Goal: Information Seeking & Learning: Learn about a topic

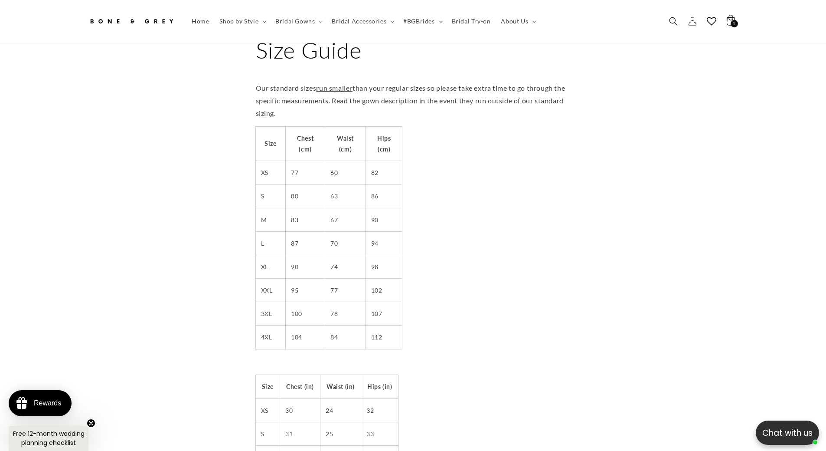
scroll to position [0, 477]
click at [289, 22] on span "Bridal Gowns" at bounding box center [294, 21] width 39 height 8
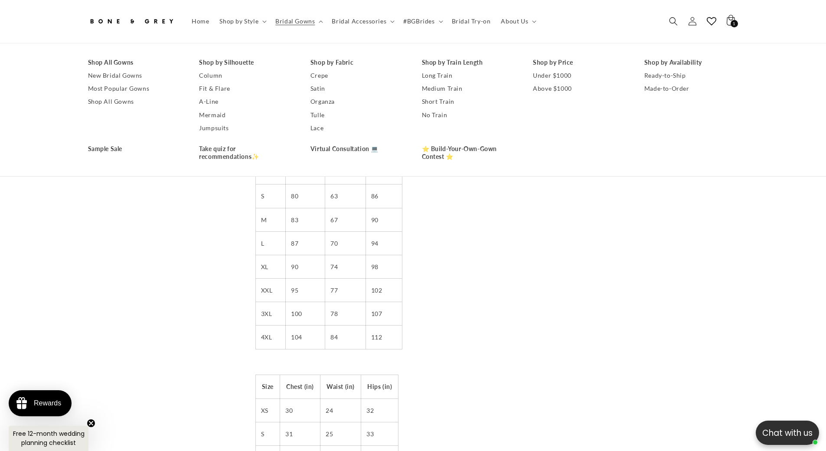
scroll to position [0, 0]
click at [254, 23] on span "Shop by Style" at bounding box center [238, 21] width 39 height 8
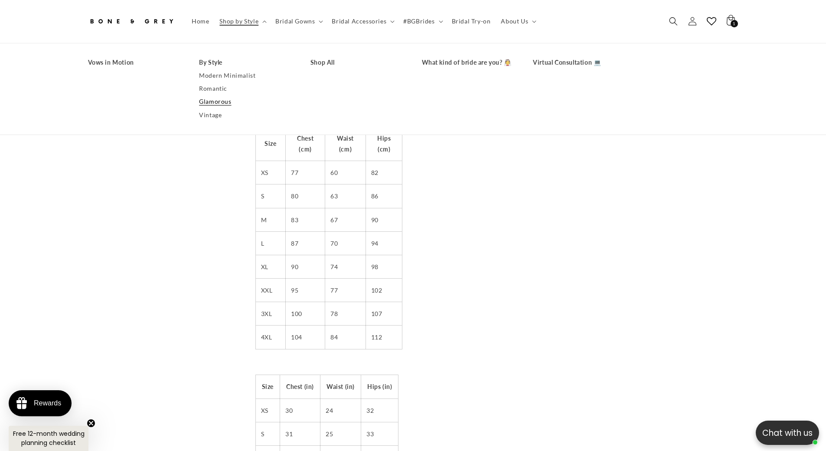
click at [214, 99] on link "Glamorous" at bounding box center [246, 101] width 94 height 13
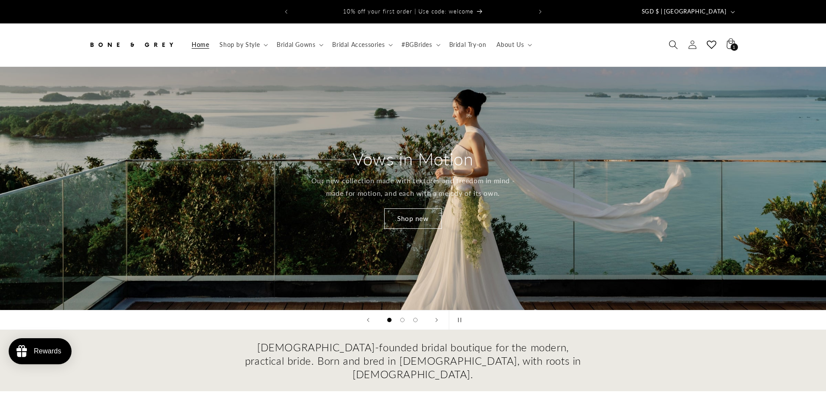
click at [673, 43] on icon "Search" at bounding box center [673, 44] width 9 height 9
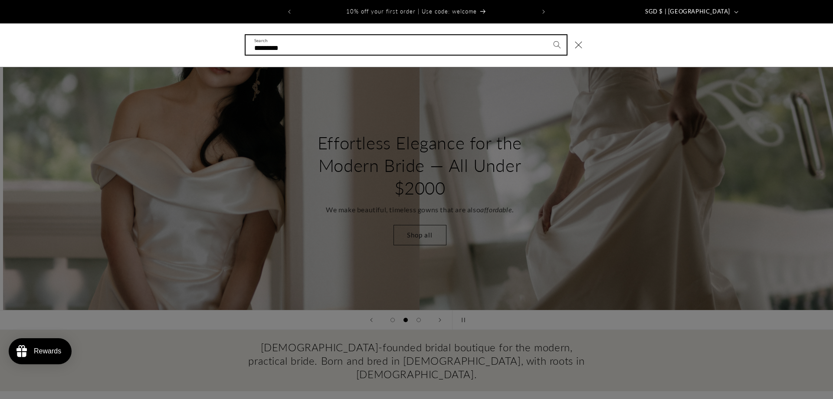
scroll to position [0, 833]
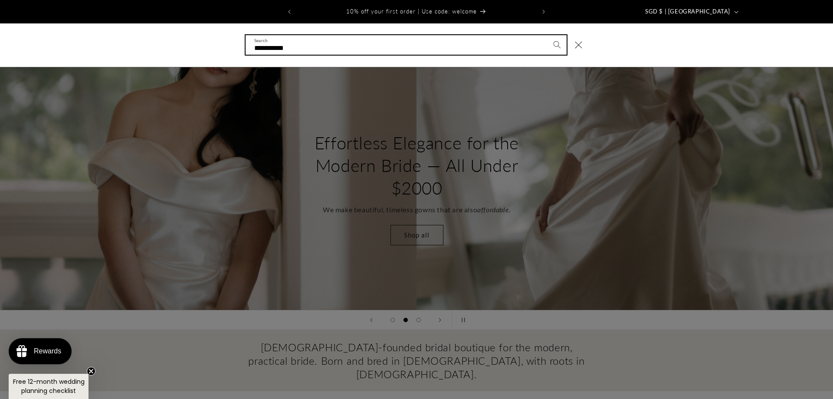
type input "**********"
click at [547, 35] on button "Search" at bounding box center [556, 44] width 19 height 19
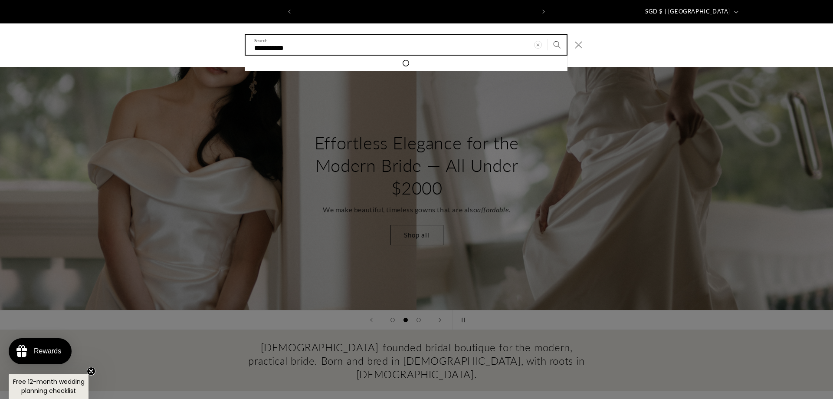
scroll to position [0, 239]
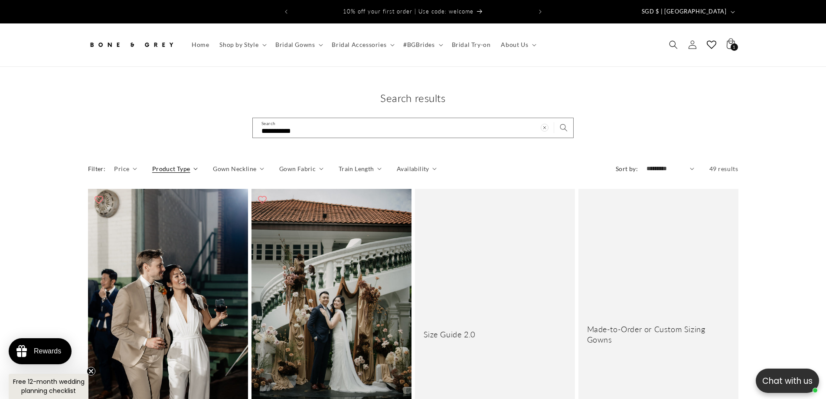
click at [179, 164] on span "Product Type" at bounding box center [171, 168] width 38 height 9
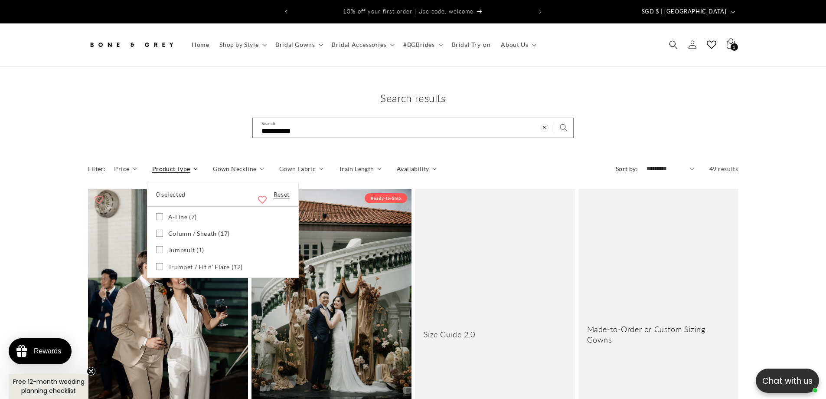
click at [152, 173] on summary "Product Type" at bounding box center [175, 168] width 46 height 9
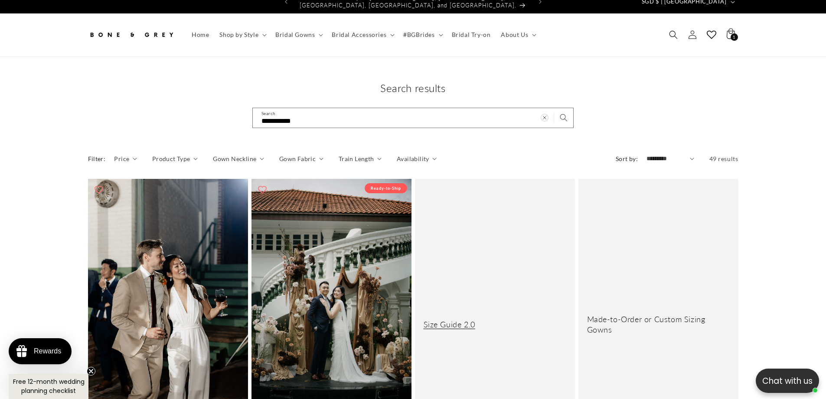
scroll to position [3, 0]
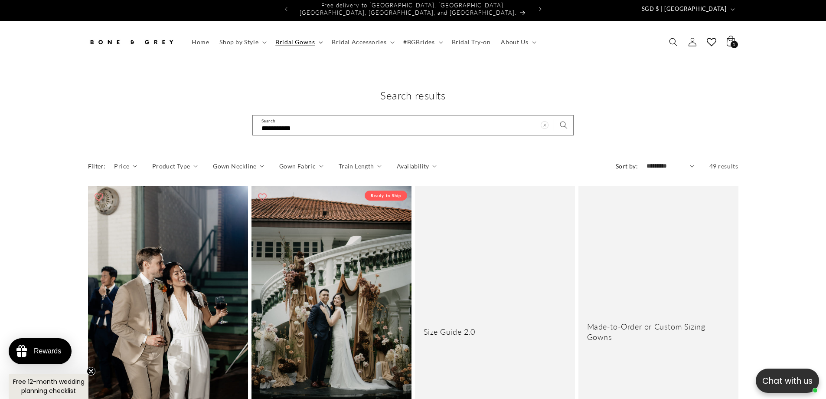
click at [293, 39] on span "Bridal Gowns" at bounding box center [294, 42] width 39 height 8
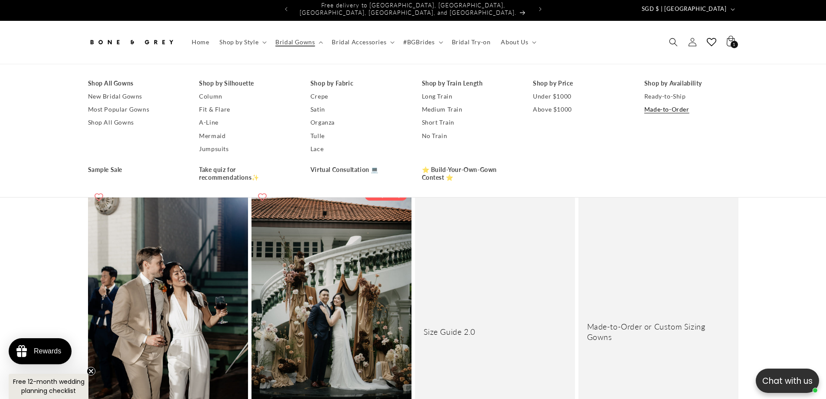
click at [661, 104] on link "Made-to-Order" at bounding box center [692, 109] width 94 height 13
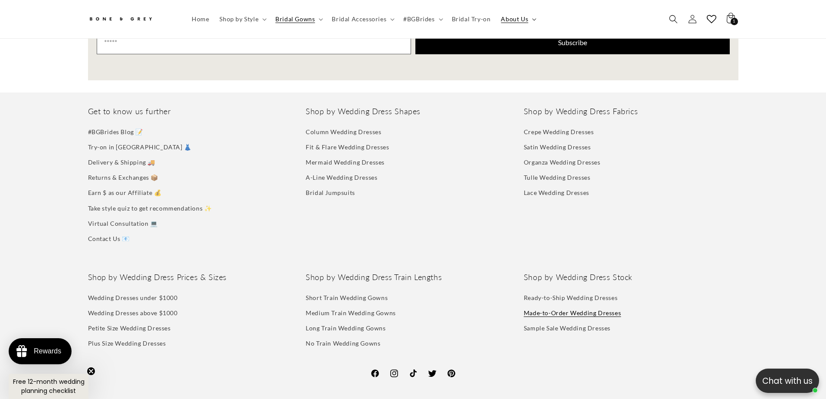
click at [518, 20] on span "About Us" at bounding box center [514, 19] width 27 height 8
click at [415, 21] on span "#BGBrides" at bounding box center [418, 19] width 31 height 8
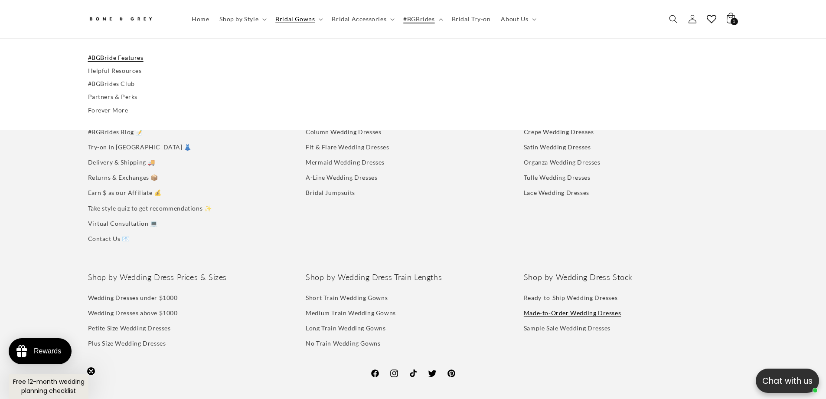
click at [114, 54] on link "#BGBride Features" at bounding box center [413, 57] width 651 height 13
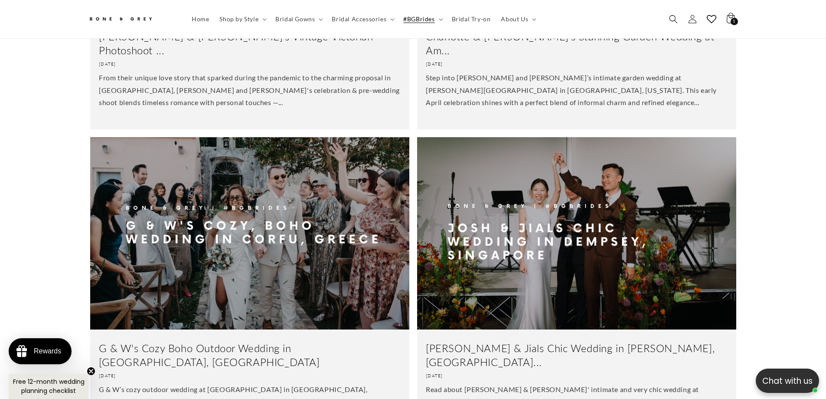
scroll to position [651, 0]
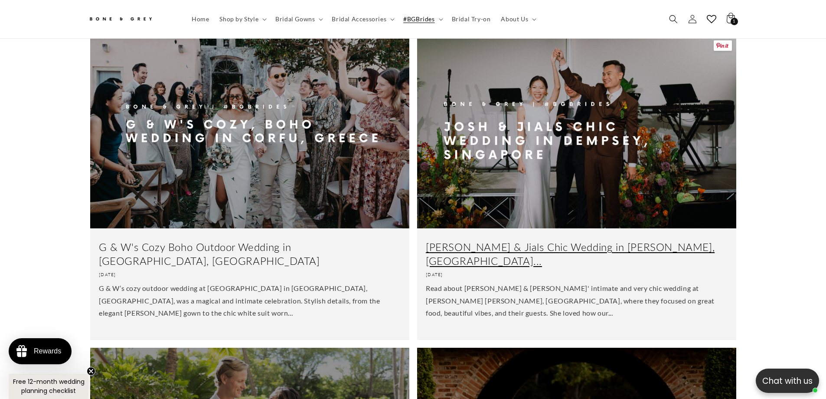
click at [631, 240] on link "[PERSON_NAME] & Jials Chic Wedding in [PERSON_NAME], [GEOGRAPHIC_DATA]..." at bounding box center [577, 253] width 302 height 27
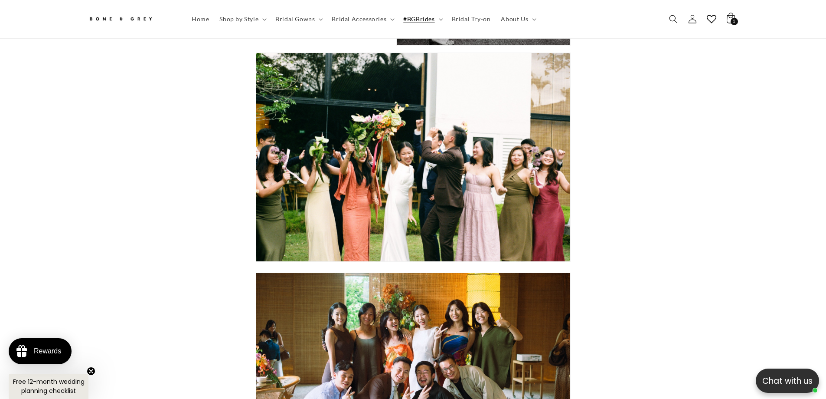
scroll to position [4506, 0]
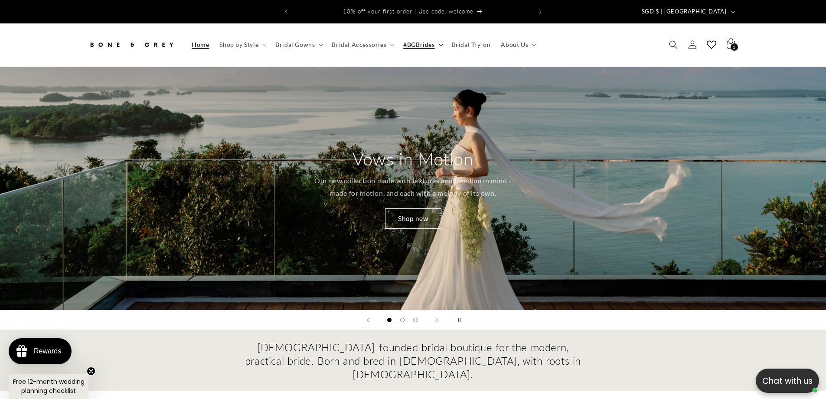
click at [422, 41] on span "#BGBrides" at bounding box center [418, 45] width 31 height 8
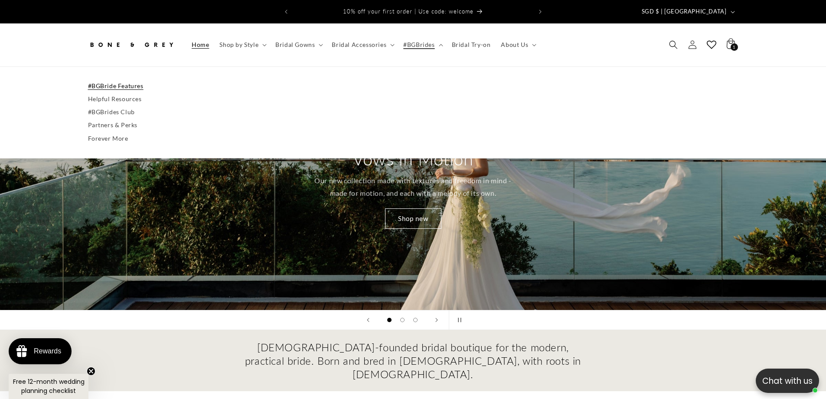
click at [128, 79] on link "#BGBride Features" at bounding box center [413, 85] width 651 height 13
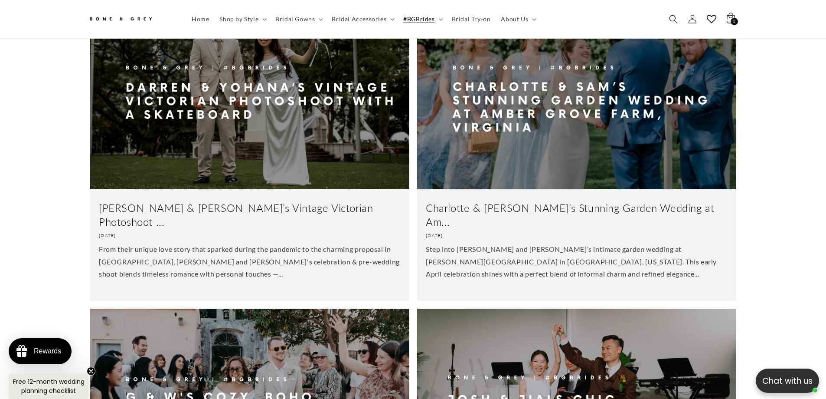
scroll to position [390, 0]
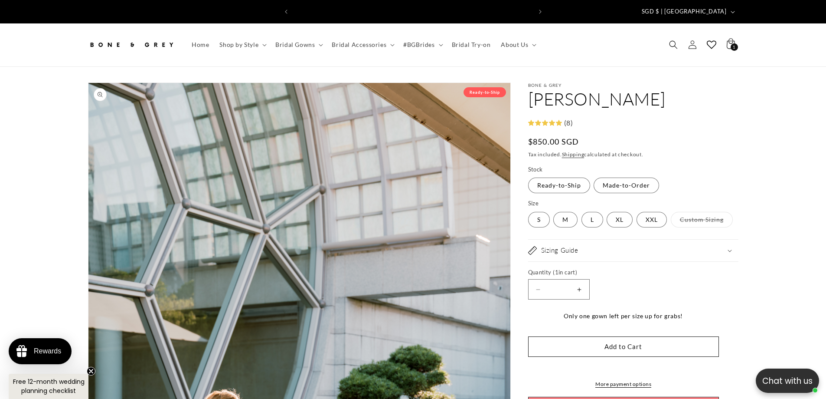
scroll to position [0, 477]
select select "**********"
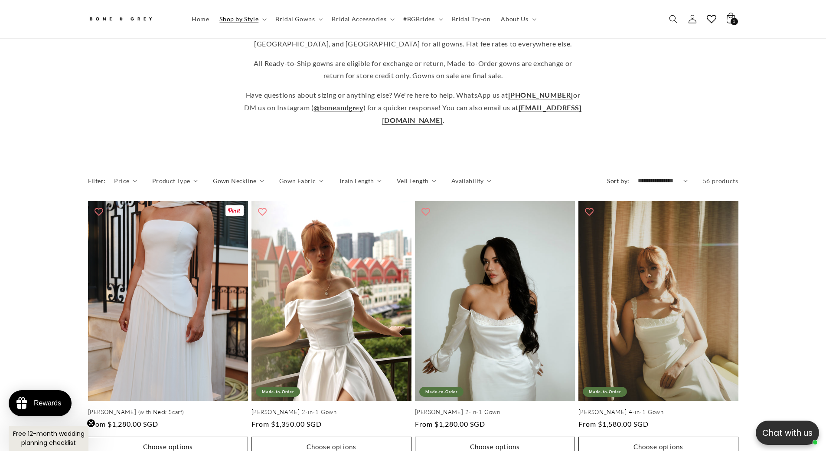
scroll to position [299, 0]
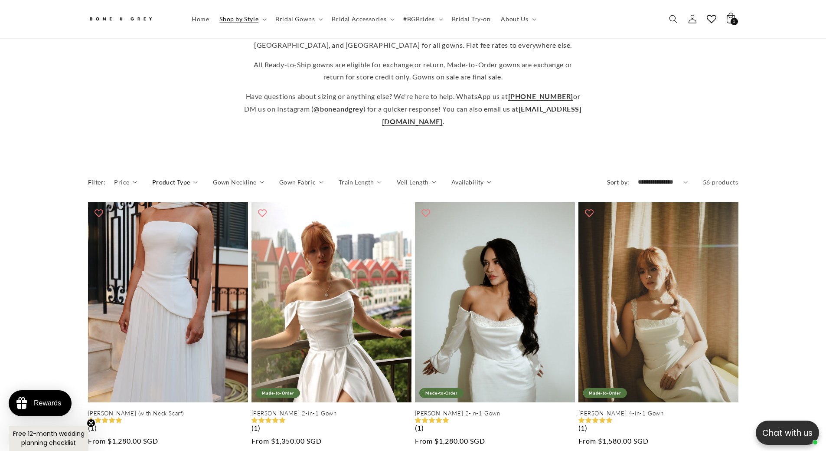
click at [173, 177] on span "Product Type" at bounding box center [171, 181] width 38 height 9
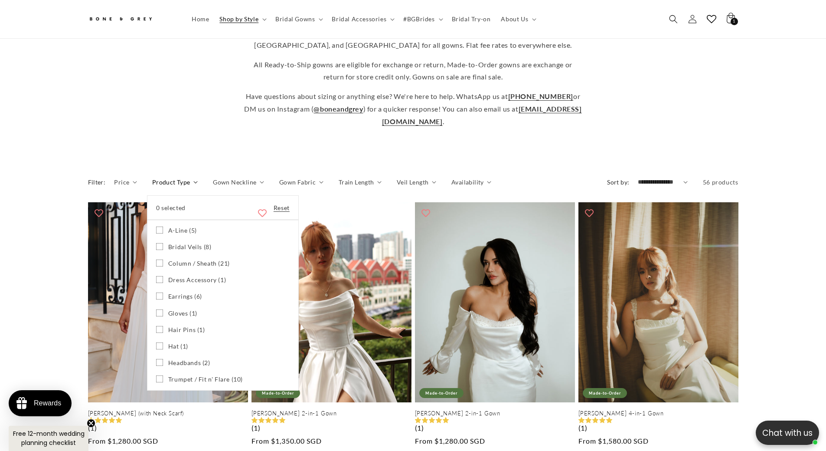
click at [157, 226] on icon at bounding box center [159, 229] width 7 height 7
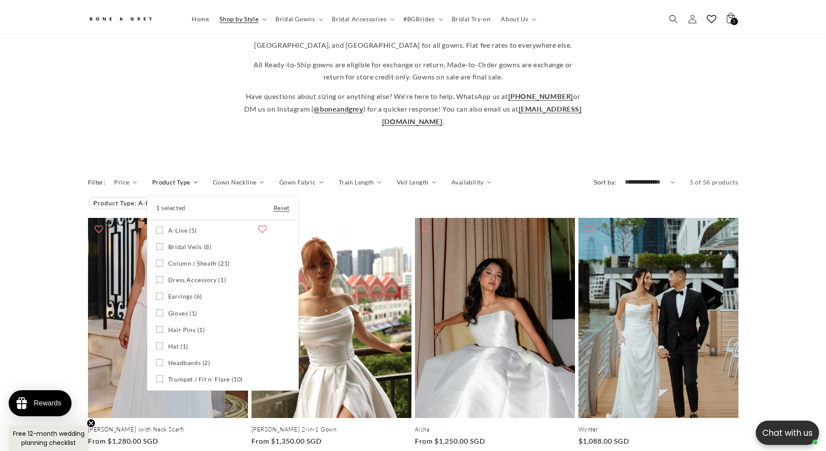
click at [158, 259] on icon at bounding box center [159, 262] width 7 height 7
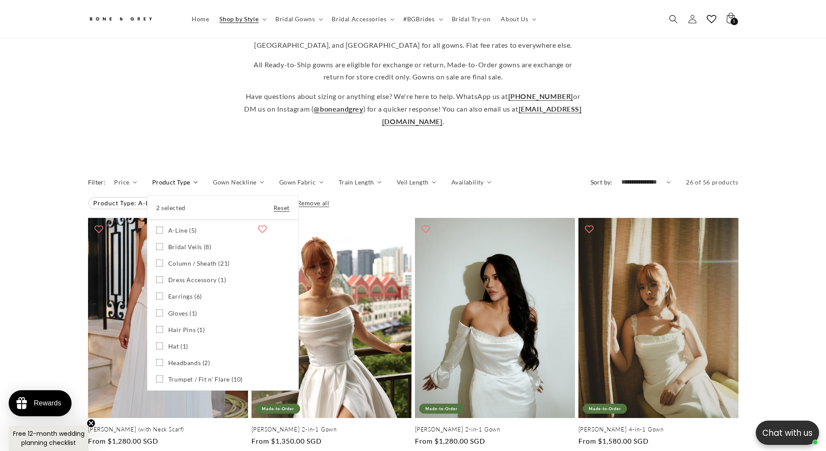
click at [158, 375] on icon at bounding box center [159, 378] width 7 height 7
click at [152, 186] on summary "Product Type" at bounding box center [175, 181] width 46 height 9
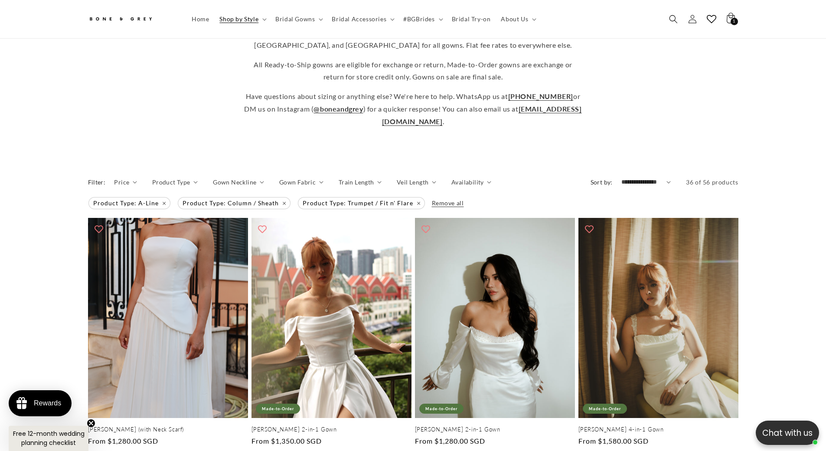
scroll to position [0, 239]
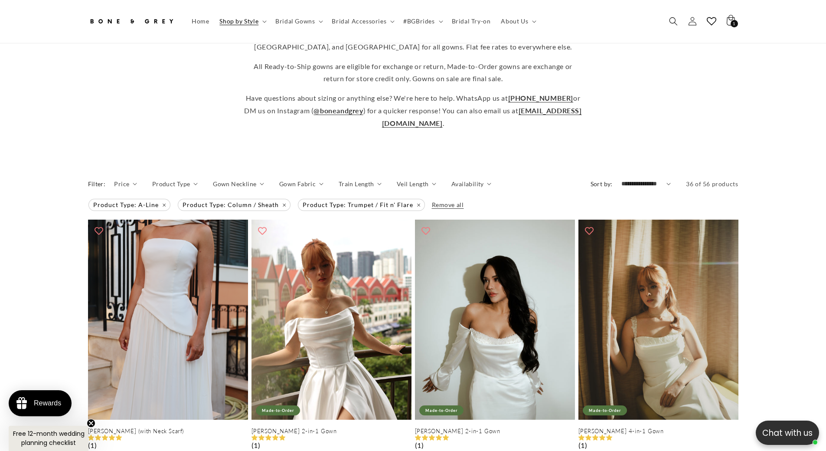
scroll to position [0, 477]
click at [443, 201] on span "Remove all" at bounding box center [448, 204] width 32 height 7
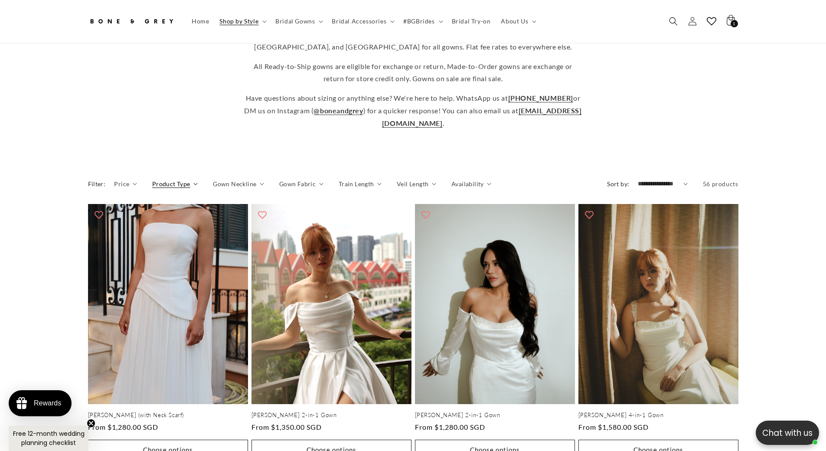
click at [171, 179] on span "Product Type" at bounding box center [171, 183] width 38 height 9
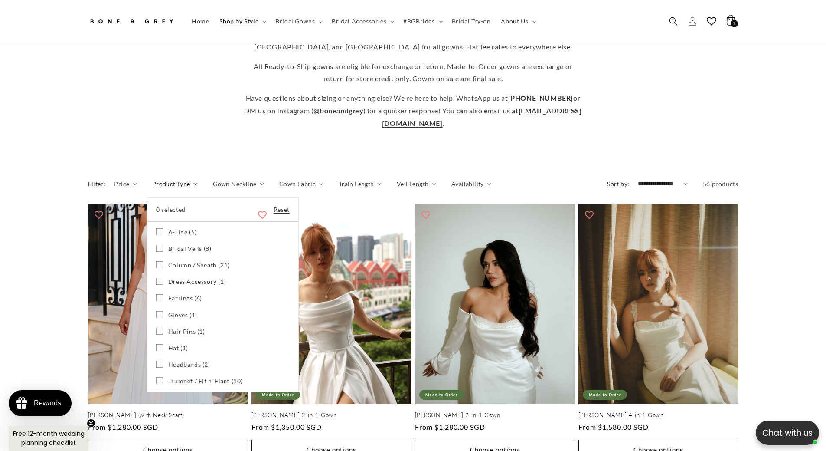
click at [177, 245] on span "Bridal Veils (8)" at bounding box center [189, 249] width 43 height 8
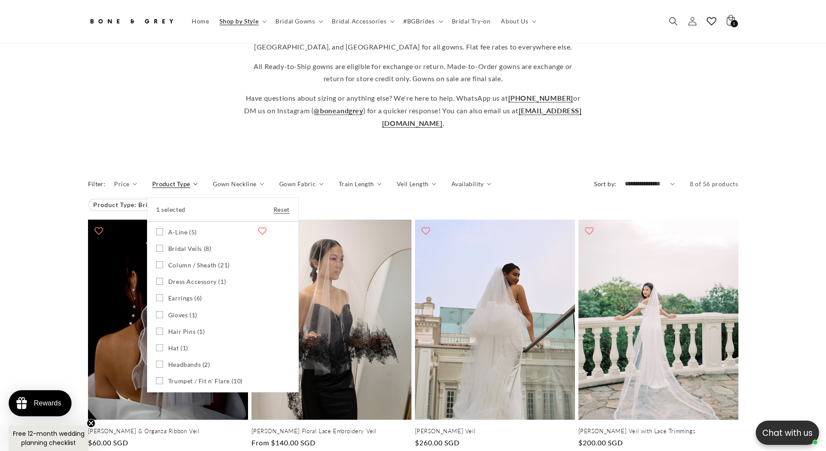
scroll to position [0, 239]
click at [167, 240] on label "Bridal Veils (8) Bridal Veils (8 products)" at bounding box center [223, 248] width 134 height 16
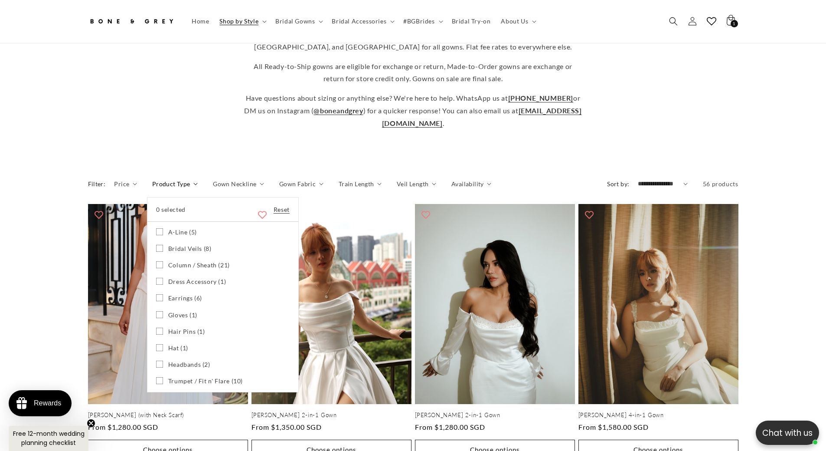
click at [175, 224] on label "A-Line (5) A-Line (5 products)" at bounding box center [223, 232] width 134 height 16
click at [176, 261] on span "Column / Sheath (21)" at bounding box center [199, 265] width 62 height 8
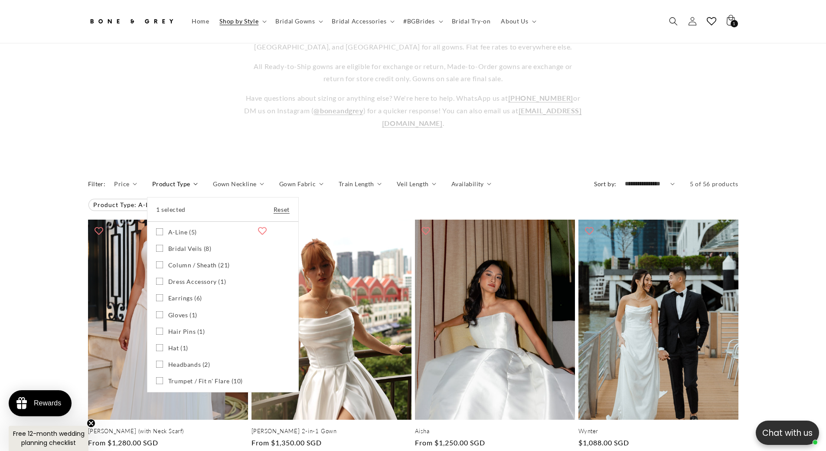
scroll to position [0, 477]
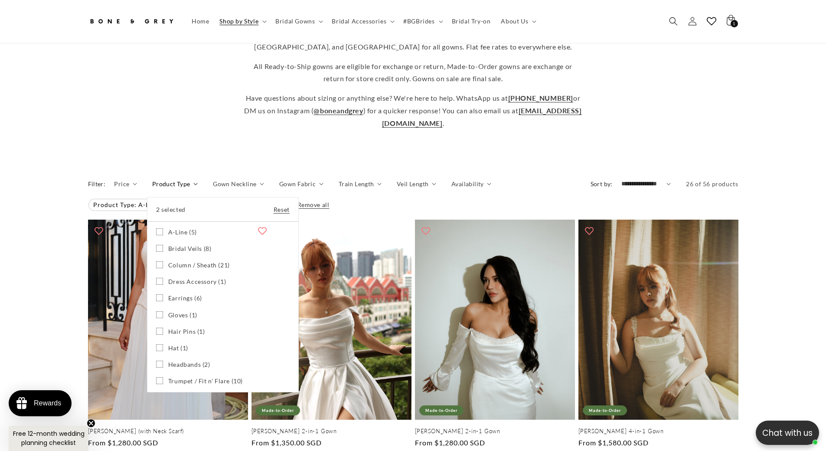
click at [183, 377] on span "Trumpet / Fit n' Flare (10)" at bounding box center [205, 381] width 75 height 8
click at [180, 228] on span "A-Line (5)" at bounding box center [182, 232] width 29 height 8
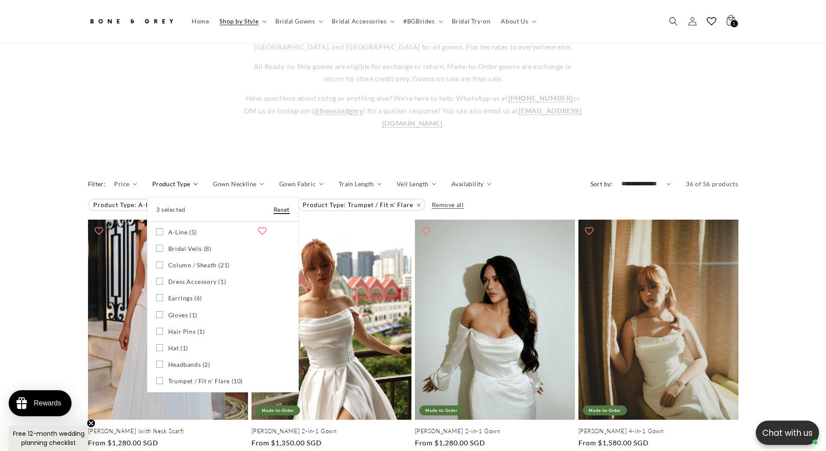
click at [279, 204] on link "Reset" at bounding box center [282, 209] width 16 height 11
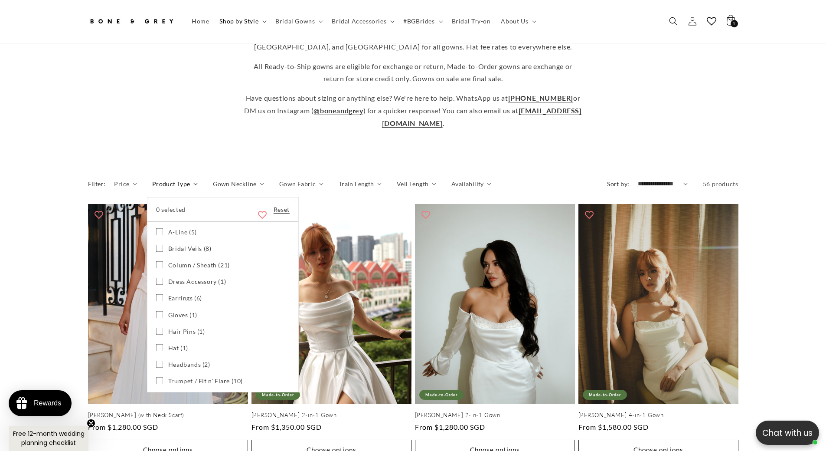
scroll to position [0, 239]
click at [185, 278] on span "Dress Accessory (1)" at bounding box center [197, 282] width 58 height 8
click at [180, 294] on span "Earrings (6)" at bounding box center [185, 298] width 34 height 8
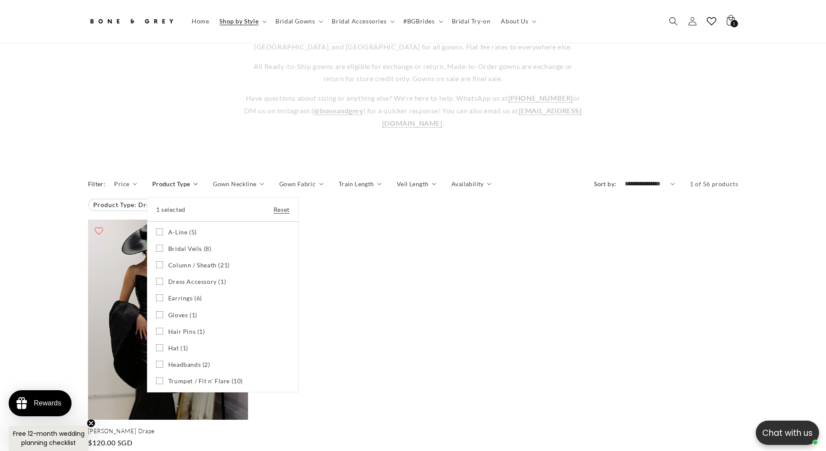
click at [176, 311] on span "Gloves (1)" at bounding box center [182, 315] width 29 height 8
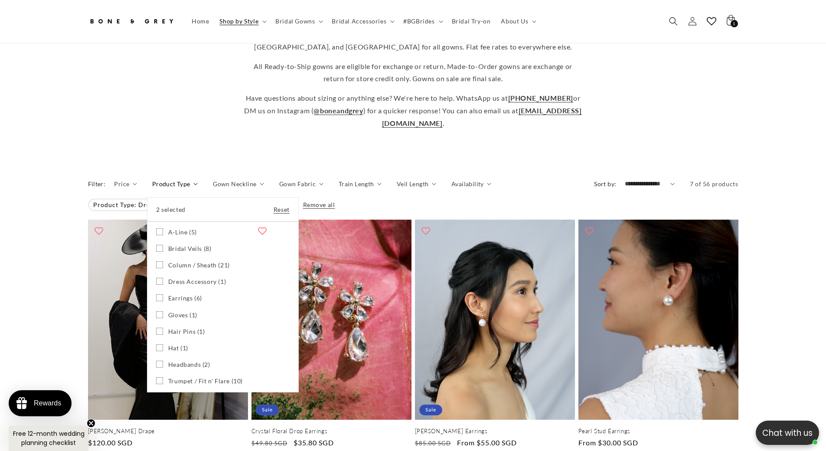
click at [181, 327] on span "Hair Pins (1)" at bounding box center [186, 331] width 37 height 8
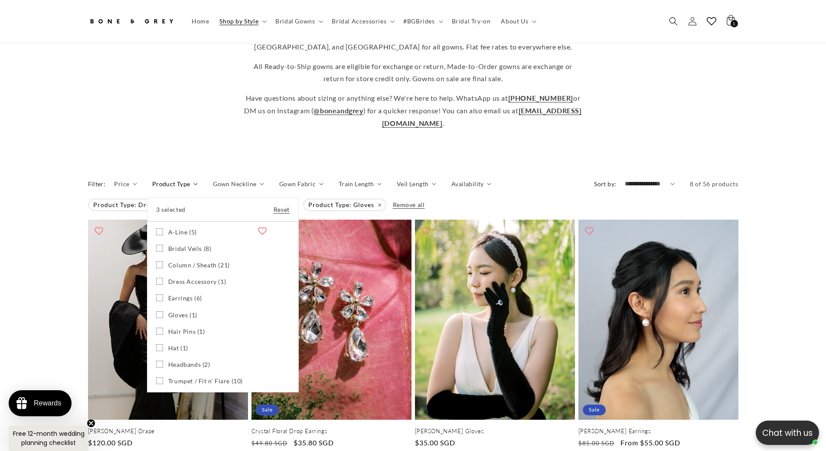
click at [179, 344] on span "Hat (1)" at bounding box center [178, 348] width 20 height 8
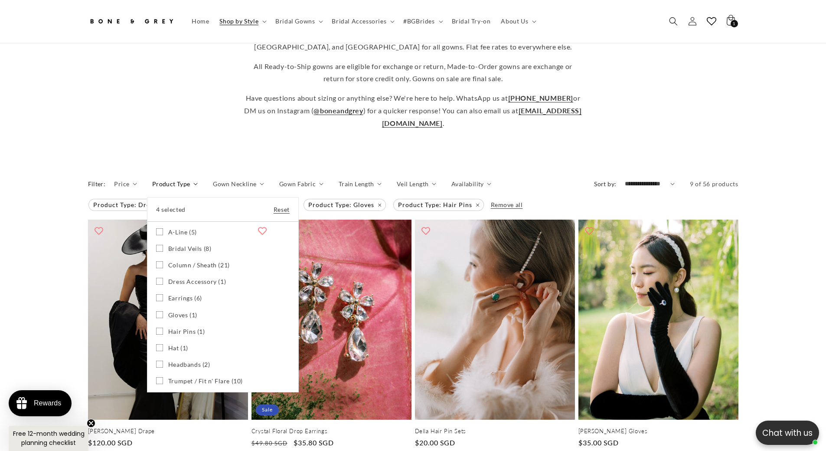
click at [180, 360] on span "Headbands (2)" at bounding box center [189, 364] width 42 height 8
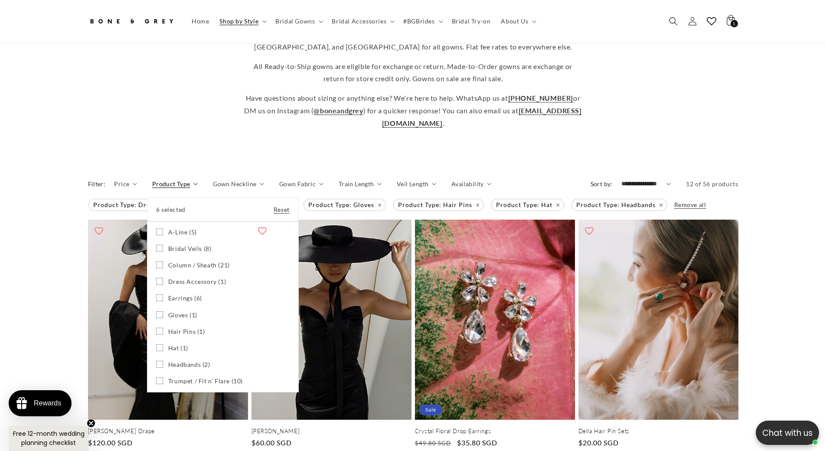
scroll to position [0, 239]
click at [238, 21] on span "Shop by Style" at bounding box center [238, 21] width 39 height 8
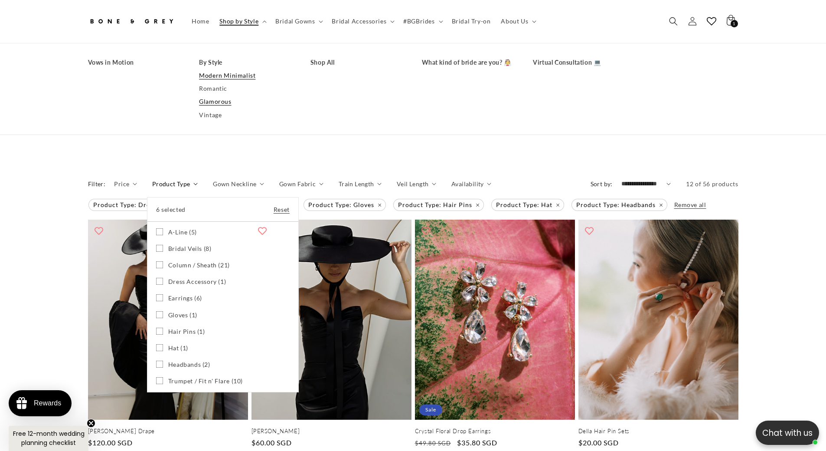
click at [213, 75] on link "Modern Minimalist" at bounding box center [246, 75] width 94 height 13
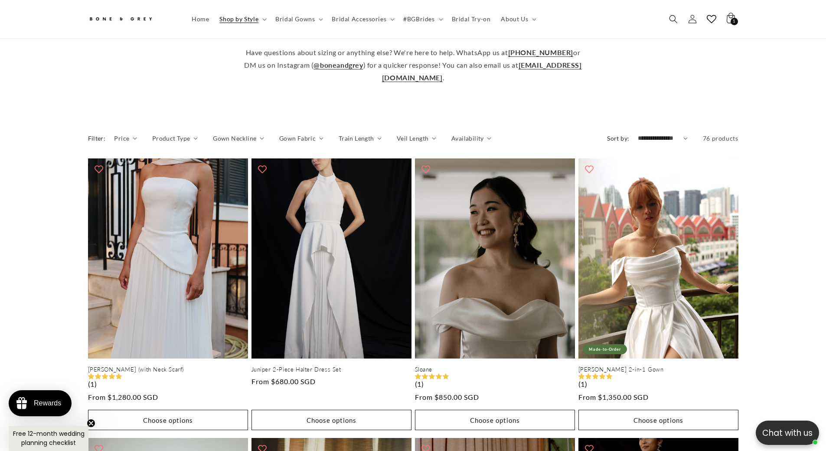
scroll to position [386, 0]
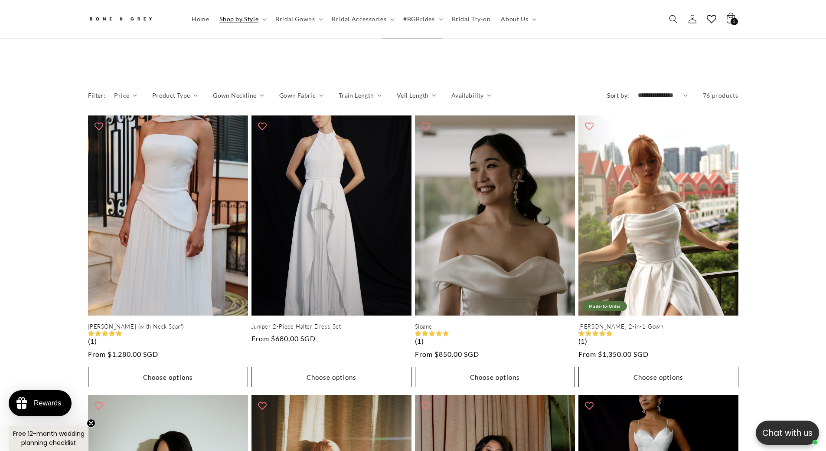
click at [177, 86] on div "Filter: Price The highest price is $2,100.00 Reset $ From $ To Product Type" at bounding box center [413, 97] width 651 height 22
click at [183, 97] on details "Product Type 0 selected Reset Product Type A-Line (9) A-Line (9 products) Brida…" at bounding box center [175, 99] width 46 height 16
click at [179, 91] on span "Product Type" at bounding box center [171, 95] width 38 height 9
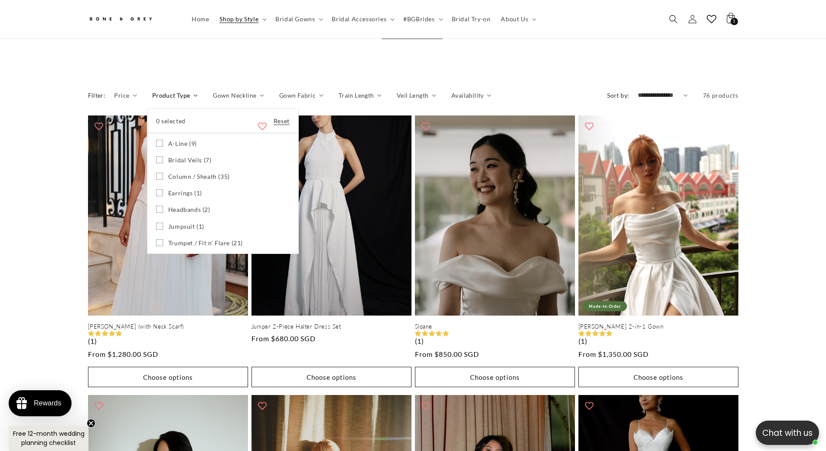
click at [177, 140] on span "A-Line (9)" at bounding box center [182, 144] width 29 height 8
click at [182, 173] on span "Column / Sheath (35)" at bounding box center [199, 177] width 62 height 8
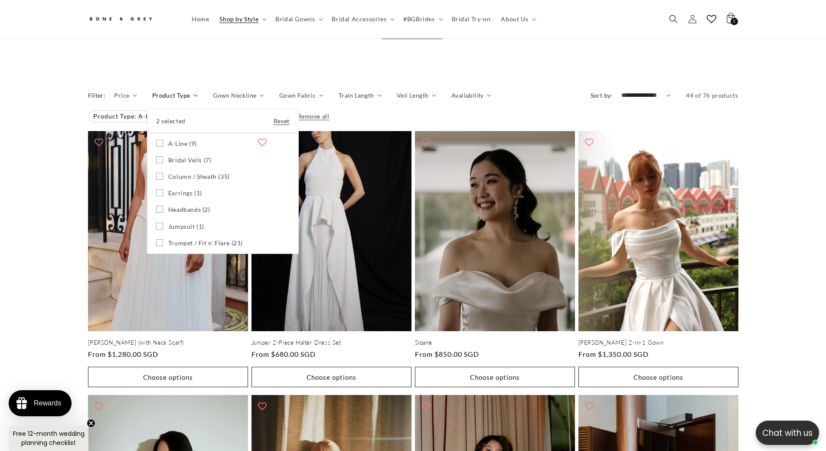
click at [182, 239] on span "Trumpet / Fit n' Flare (21)" at bounding box center [205, 243] width 75 height 8
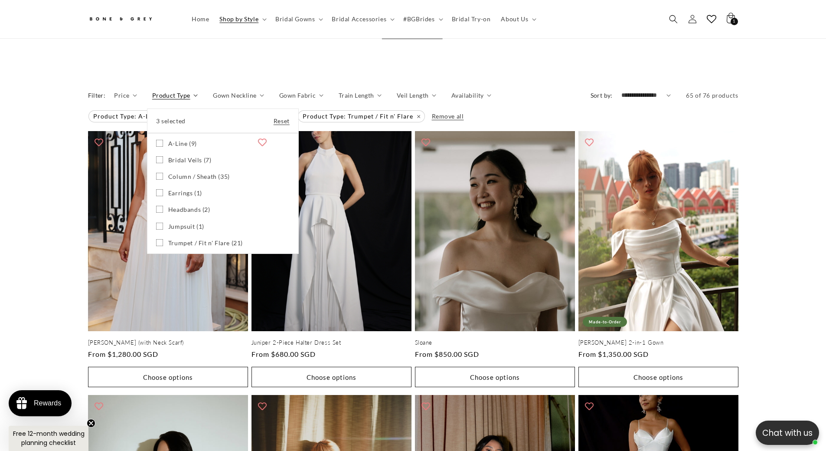
scroll to position [0, 239]
click at [176, 140] on span "A-Line (9)" at bounding box center [182, 144] width 29 height 8
click at [178, 173] on span "Column / Sheath (35)" at bounding box center [199, 177] width 62 height 8
click at [180, 239] on span "Trumpet / Fit n' Flare (21)" at bounding box center [205, 243] width 75 height 8
click at [186, 156] on span "Bridal Veils (7)" at bounding box center [189, 160] width 43 height 8
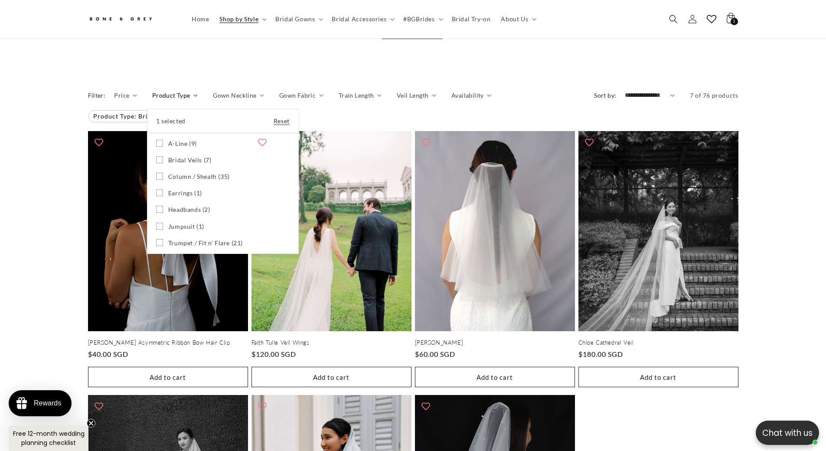
scroll to position [0, 477]
click at [177, 156] on span "Bridal Veils (7)" at bounding box center [189, 160] width 43 height 8
click at [183, 189] on span "Earrings (1)" at bounding box center [185, 193] width 34 height 8
click at [185, 206] on span "Headbands (2)" at bounding box center [189, 210] width 42 height 8
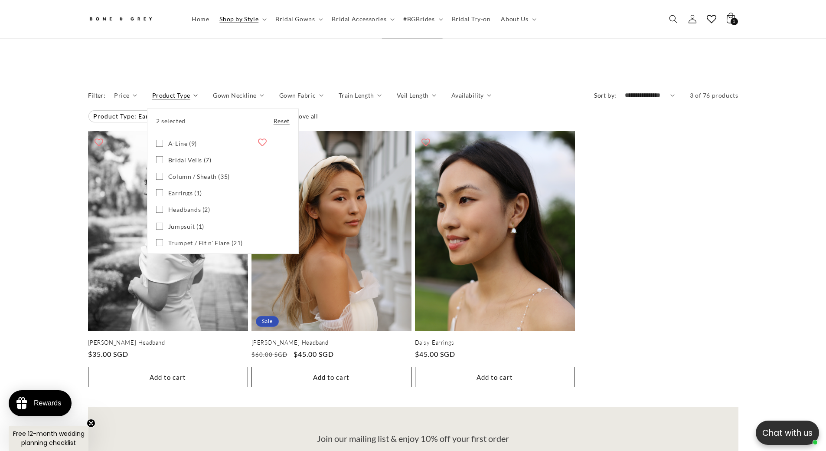
click at [152, 100] on summary "Product Type" at bounding box center [175, 95] width 46 height 9
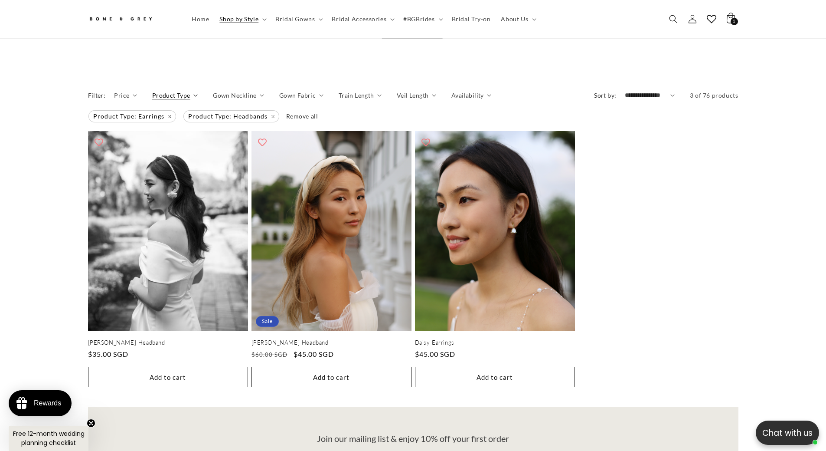
click at [177, 91] on span "Product Type" at bounding box center [171, 95] width 38 height 9
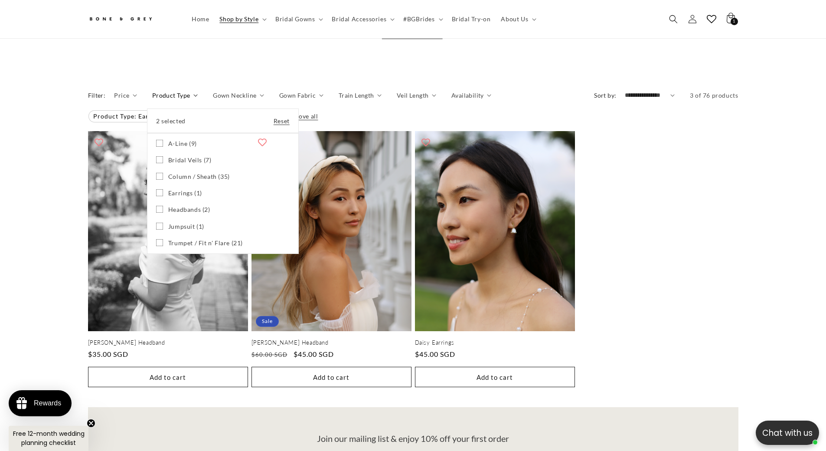
scroll to position [0, 239]
click at [171, 135] on label "A-Line (9) A-Line (9 products)" at bounding box center [223, 143] width 134 height 16
click at [181, 173] on span "Column / Sheath (35)" at bounding box center [199, 177] width 62 height 8
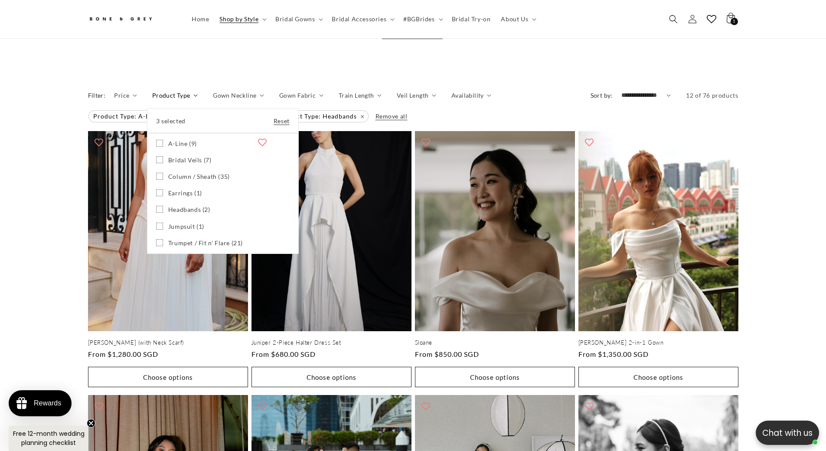
click at [180, 189] on span "Earrings (1)" at bounding box center [185, 193] width 34 height 8
click at [182, 206] on span "Headbands (2)" at bounding box center [189, 210] width 42 height 8
click at [180, 222] on span "Jumpsuit (1)" at bounding box center [186, 226] width 36 height 8
click at [184, 239] on span "Trumpet / Fit n' Flare (21)" at bounding box center [205, 243] width 75 height 8
click at [152, 100] on summary "Product Type" at bounding box center [175, 95] width 46 height 9
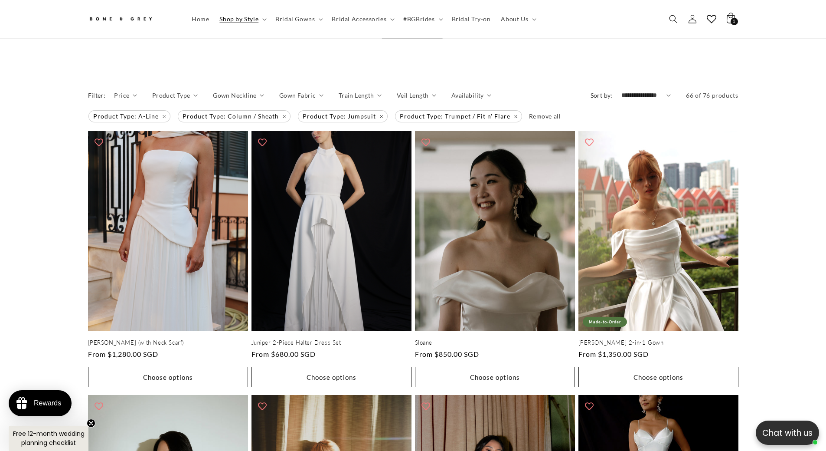
scroll to position [0, 477]
click at [251, 18] on span "Shop by Style" at bounding box center [238, 19] width 39 height 8
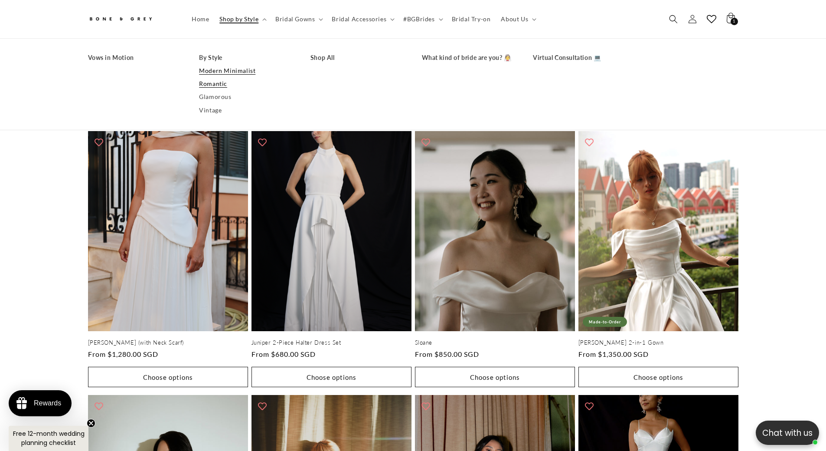
scroll to position [0, 0]
click at [212, 108] on link "Vintage" at bounding box center [246, 110] width 94 height 13
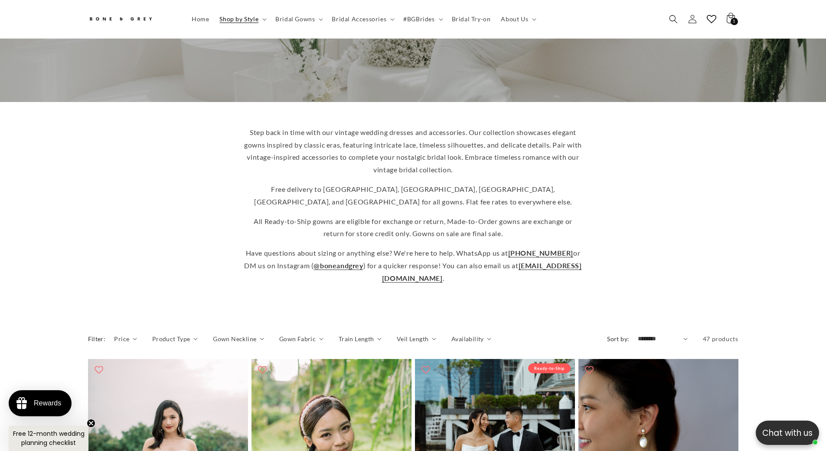
scroll to position [342, 0]
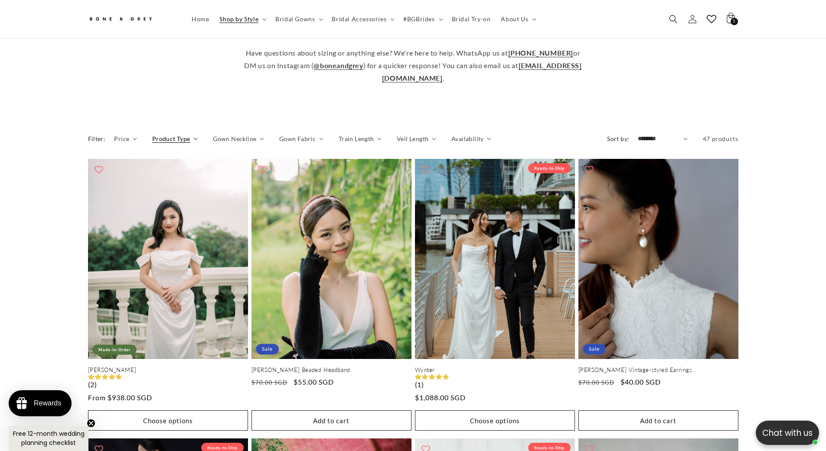
click at [179, 134] on span "Product Type" at bounding box center [171, 138] width 38 height 9
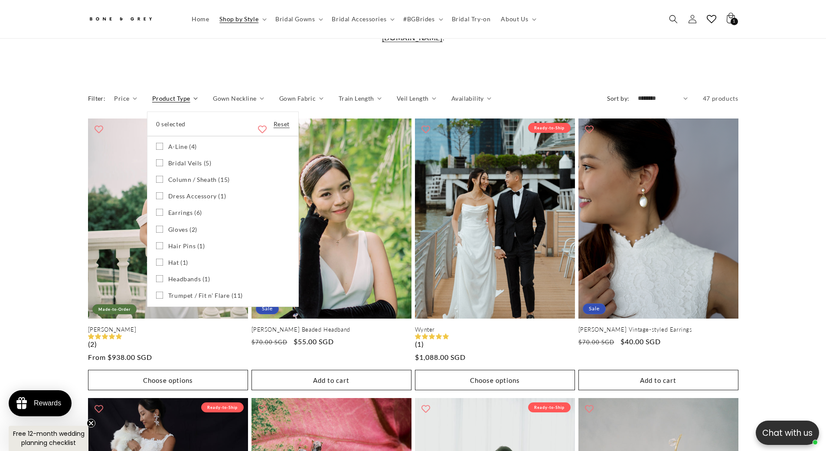
scroll to position [386, 0]
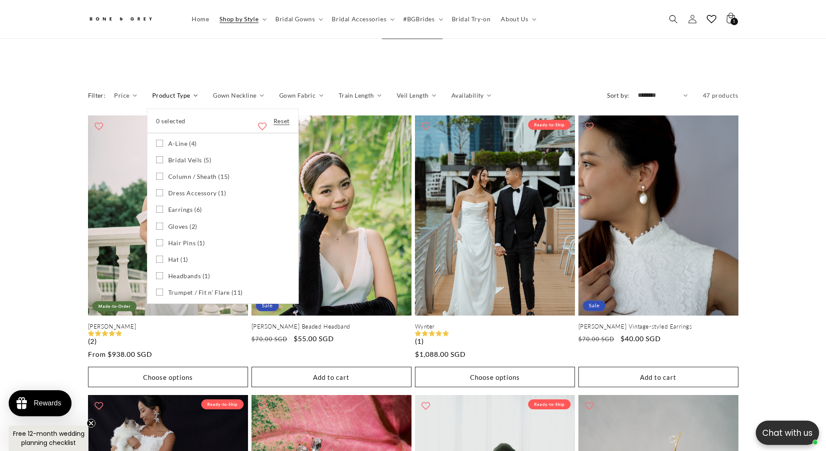
click at [179, 140] on span "A-Line (4)" at bounding box center [182, 144] width 29 height 8
click at [179, 173] on span "Column / Sheath (15)" at bounding box center [199, 177] width 62 height 8
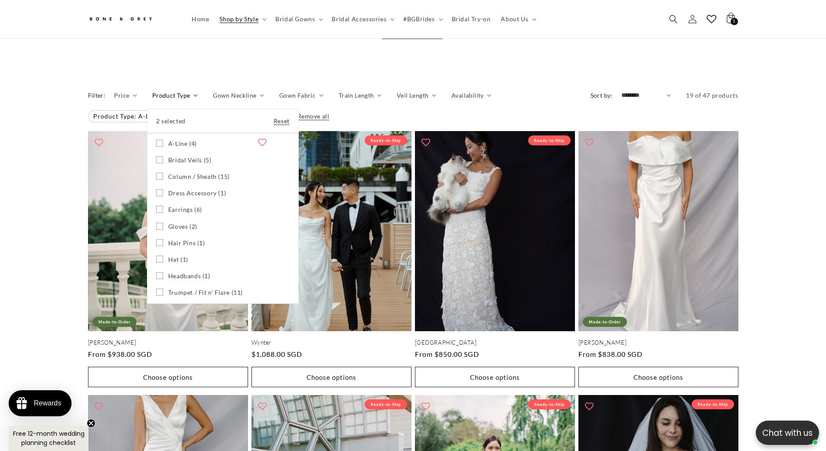
click at [198, 288] on span "Trumpet / Fit n' Flare (11)" at bounding box center [205, 292] width 75 height 8
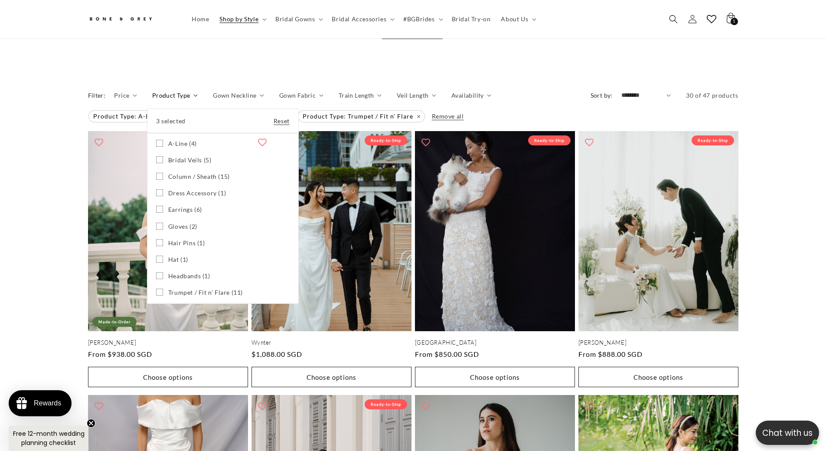
scroll to position [0, 477]
click at [242, 21] on span "Shop by Style" at bounding box center [238, 19] width 39 height 8
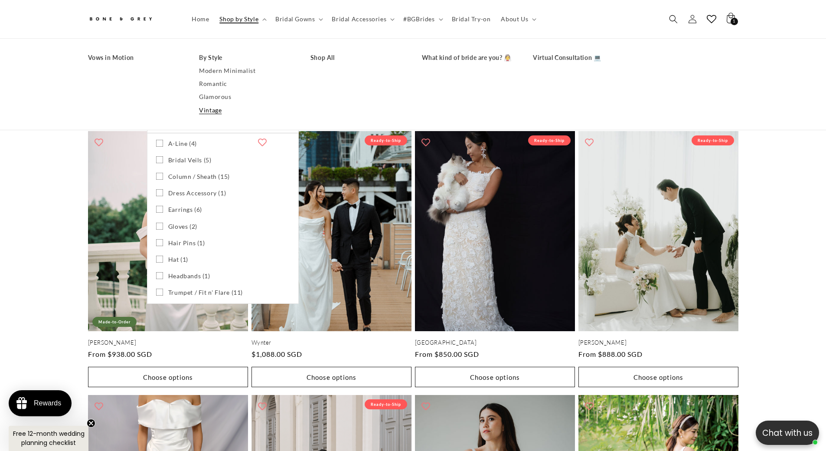
scroll to position [0, 239]
drag, startPoint x: 174, startPoint y: 138, endPoint x: 180, endPoint y: 155, distance: 17.8
click at [174, 140] on span "A-Line (4)" at bounding box center [182, 144] width 29 height 8
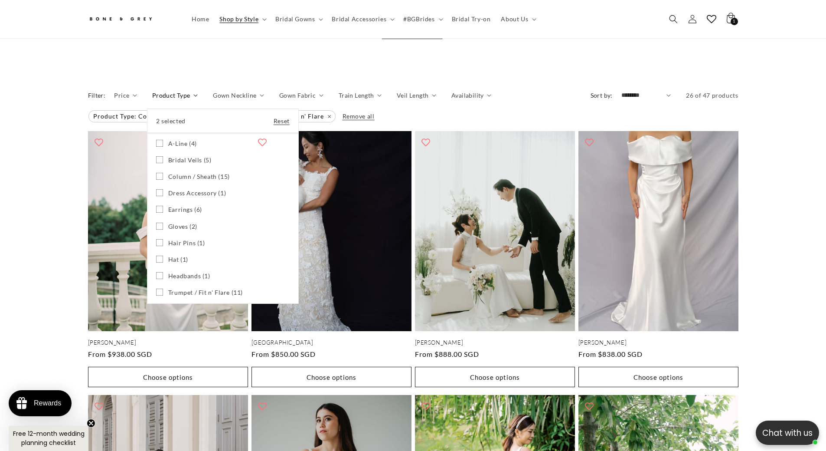
click at [278, 120] on div "2 selected Reset" at bounding box center [222, 121] width 151 height 24
click at [278, 115] on link "Reset" at bounding box center [282, 120] width 16 height 11
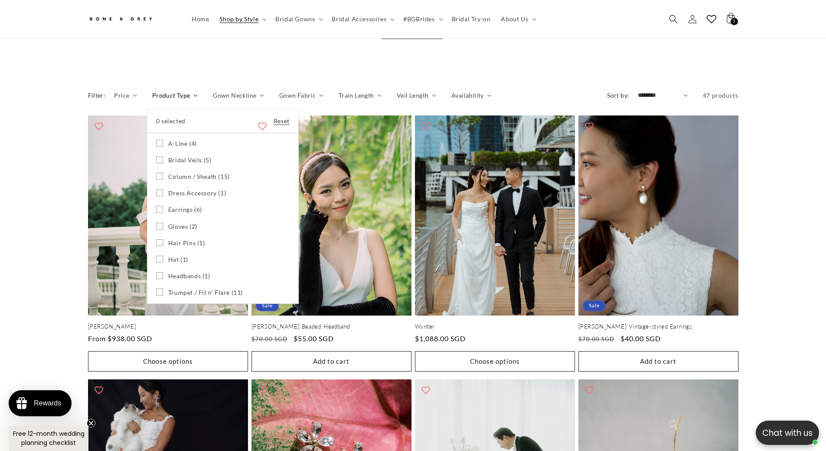
scroll to position [0, 477]
click at [184, 92] on summary "Product Type" at bounding box center [175, 95] width 46 height 9
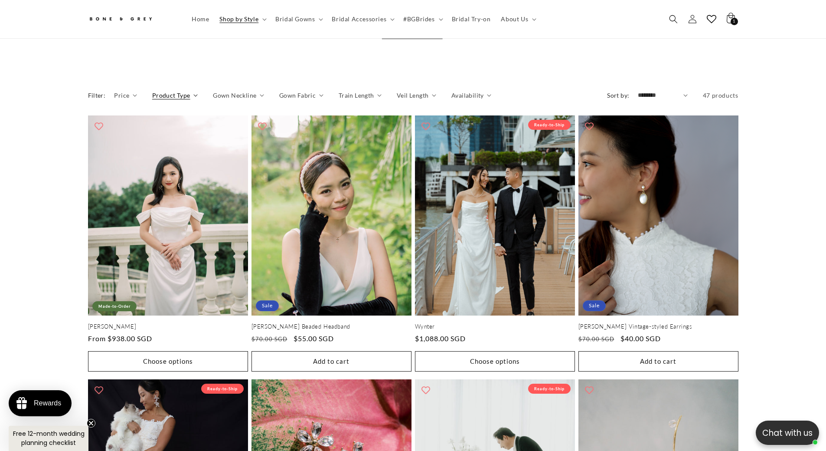
click at [178, 91] on span "Product Type" at bounding box center [171, 95] width 38 height 9
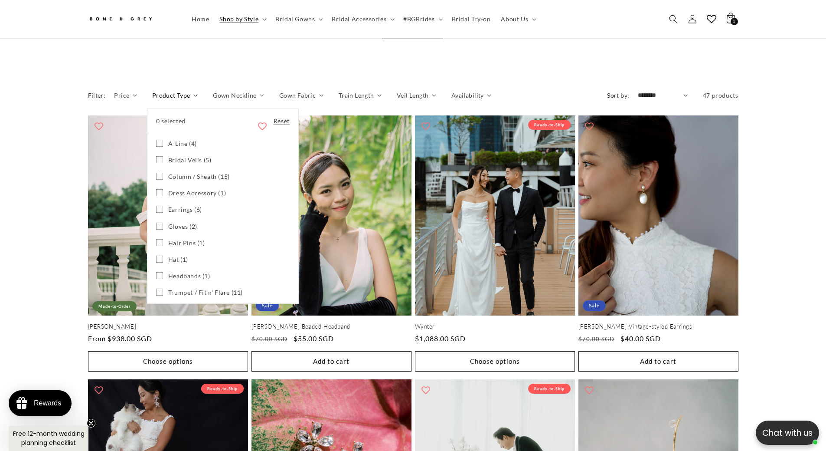
click at [188, 156] on span "Bridal Veils (5)" at bounding box center [189, 160] width 43 height 8
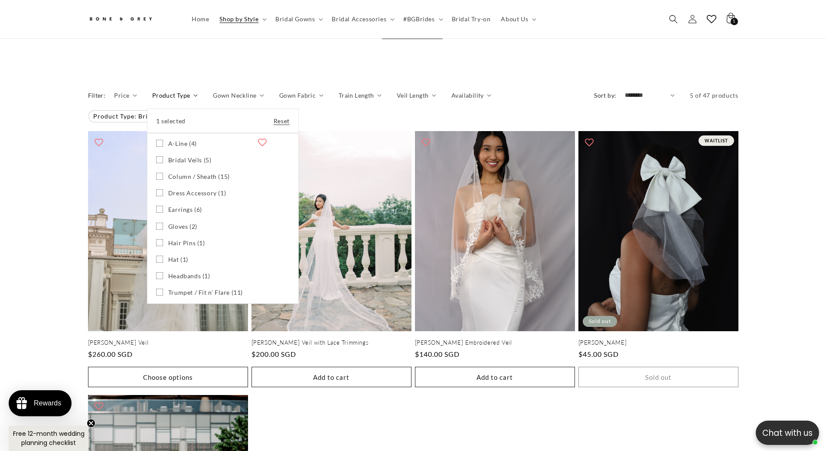
click at [183, 156] on span "Bridal Veils (5)" at bounding box center [189, 160] width 43 height 8
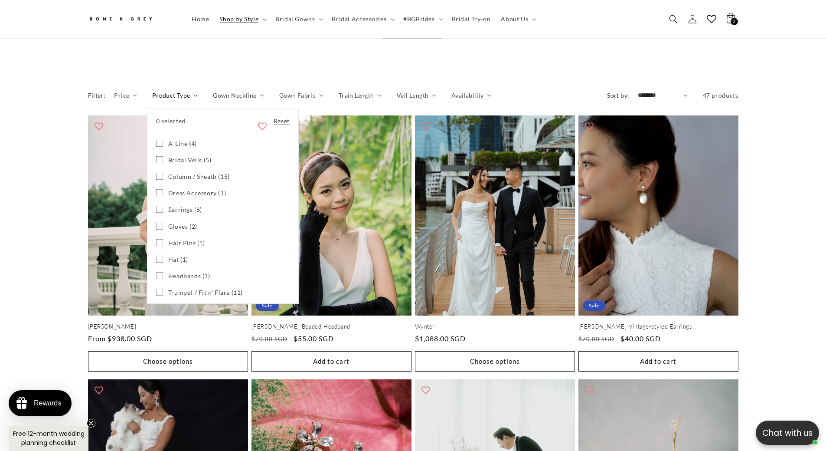
click at [186, 189] on span "Dress Accessory (1)" at bounding box center [197, 193] width 58 height 8
click at [183, 206] on span "Earrings (6)" at bounding box center [185, 210] width 34 height 8
click at [184, 222] on span "Gloves (2)" at bounding box center [182, 226] width 29 height 8
click at [185, 239] on span "Hair Pins (1)" at bounding box center [186, 243] width 37 height 8
click at [179, 255] on span "Hat (1)" at bounding box center [178, 259] width 20 height 8
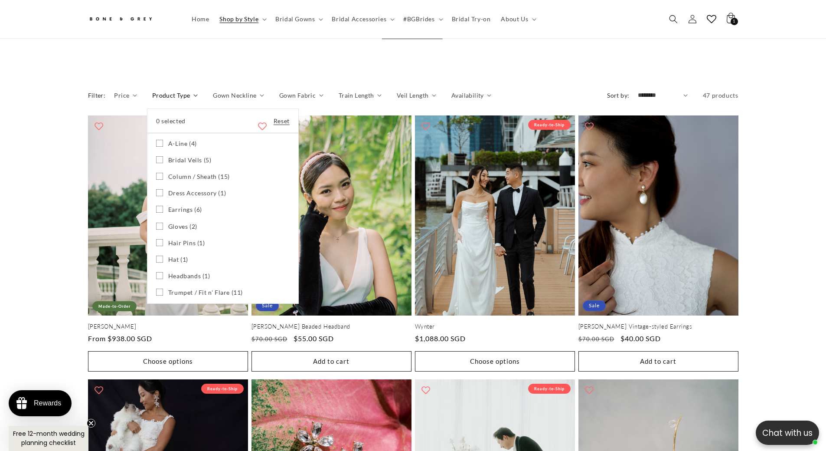
click at [185, 272] on span "Headbands (1)" at bounding box center [189, 276] width 42 height 8
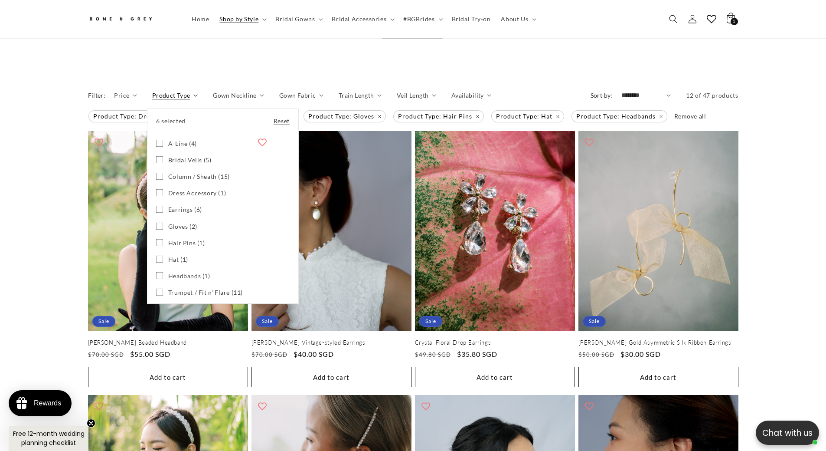
scroll to position [0, 477]
click at [234, 16] on span "Shop by Style" at bounding box center [238, 19] width 39 height 8
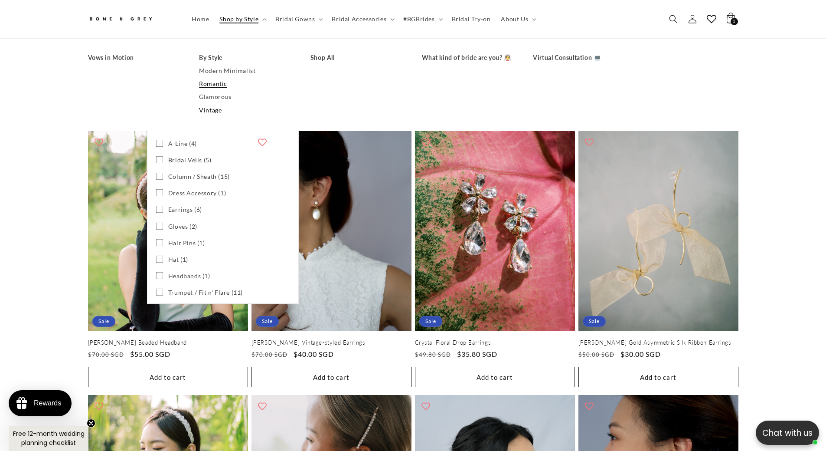
click at [214, 84] on link "Romantic" at bounding box center [246, 83] width 94 height 13
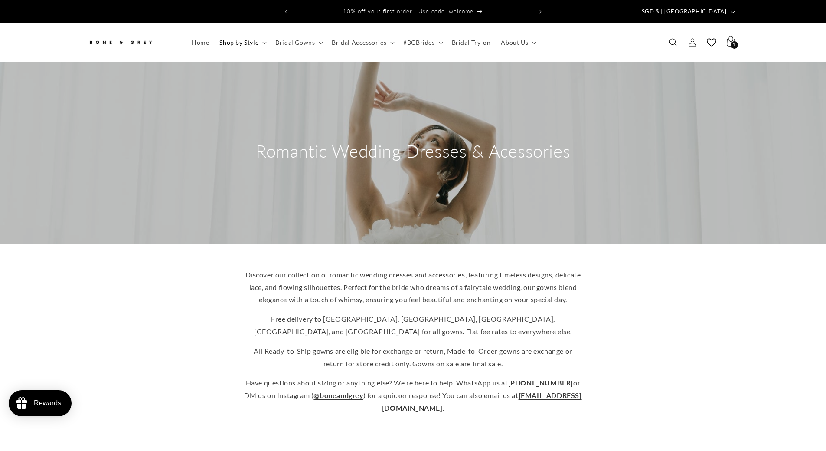
scroll to position [342, 0]
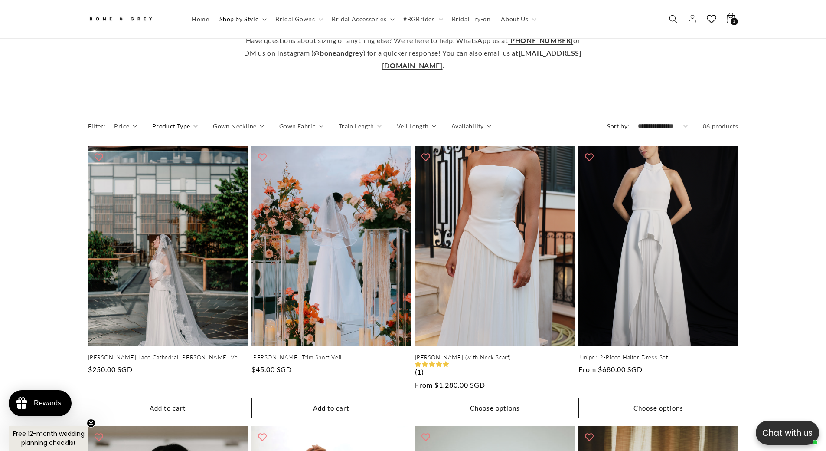
click at [168, 129] on span "Product Type" at bounding box center [171, 125] width 38 height 9
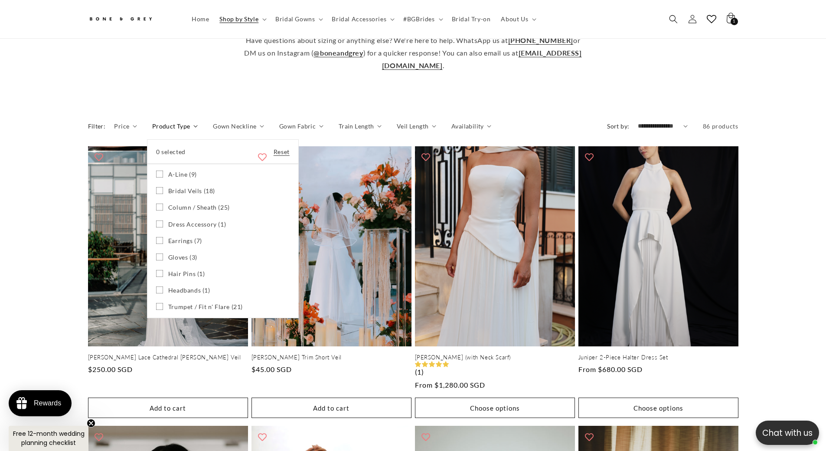
click at [181, 178] on span "A-Line (9)" at bounding box center [182, 174] width 29 height 8
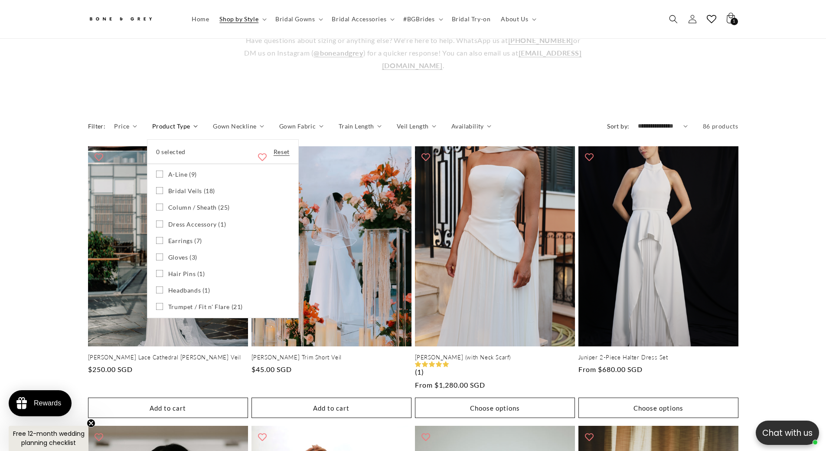
click at [186, 211] on span "Column / Sheath (25)" at bounding box center [199, 207] width 62 height 8
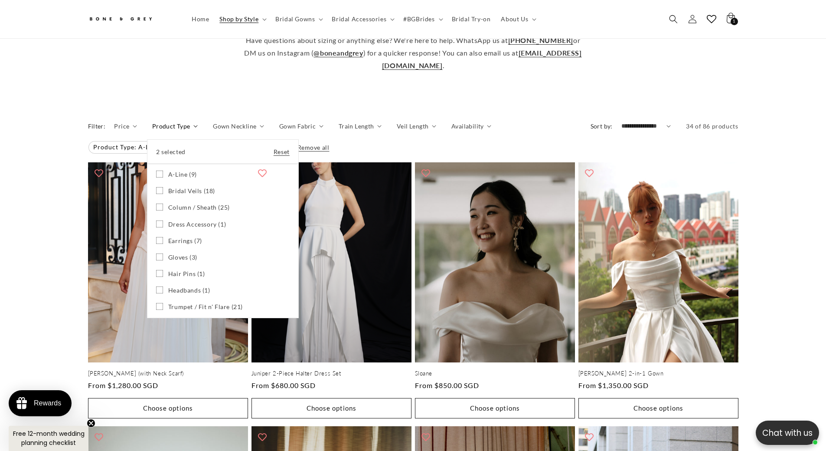
click at [185, 311] on span "Trumpet / Fit n' Flare (21)" at bounding box center [205, 307] width 75 height 8
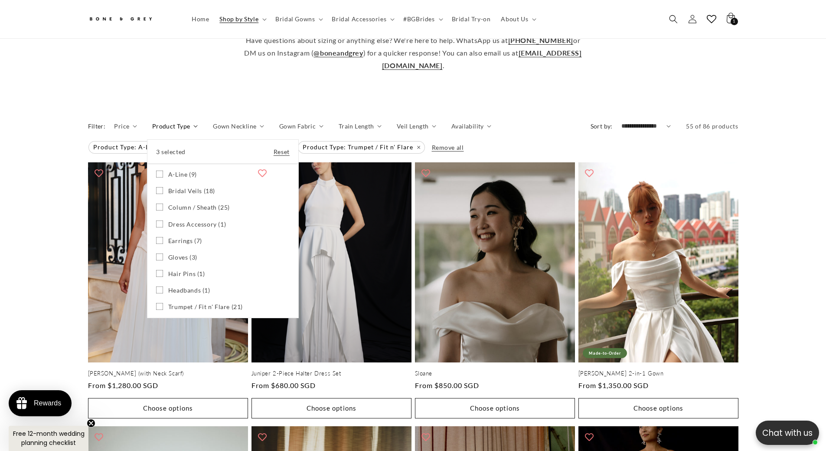
scroll to position [0, 477]
click at [178, 178] on span "A-Line (9)" at bounding box center [182, 174] width 29 height 8
click at [184, 211] on span "Column / Sheath (25)" at bounding box center [199, 207] width 62 height 8
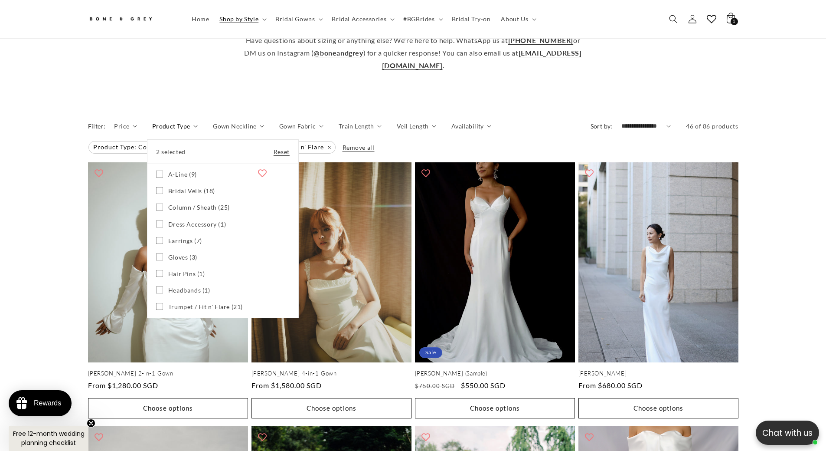
click at [182, 195] on span "Bridal Veils (18)" at bounding box center [191, 191] width 47 height 8
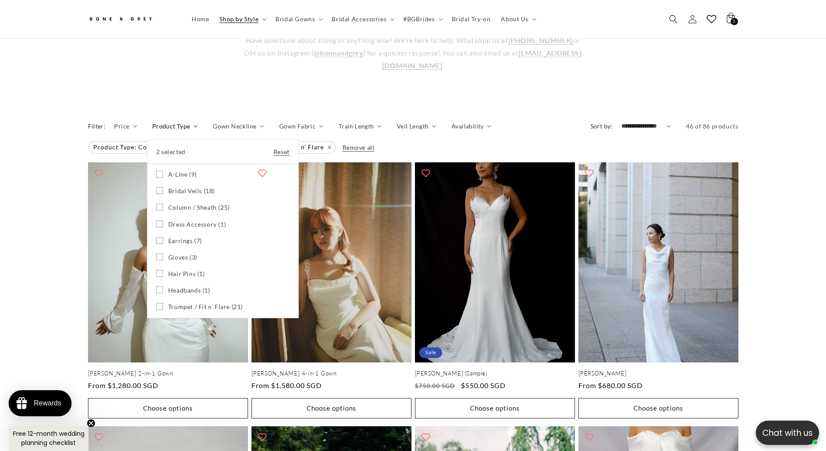
click at [181, 311] on span "Trumpet / Fit n' Flare (21)" at bounding box center [205, 307] width 75 height 8
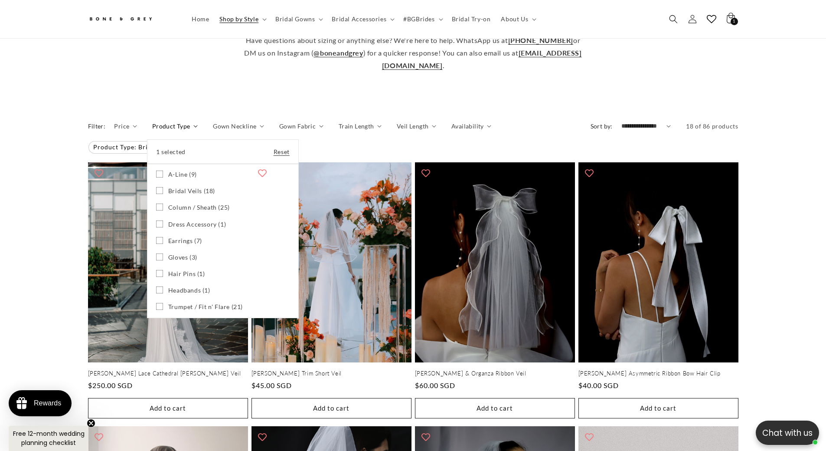
click at [195, 195] on span "Bridal Veils (18)" at bounding box center [191, 191] width 47 height 8
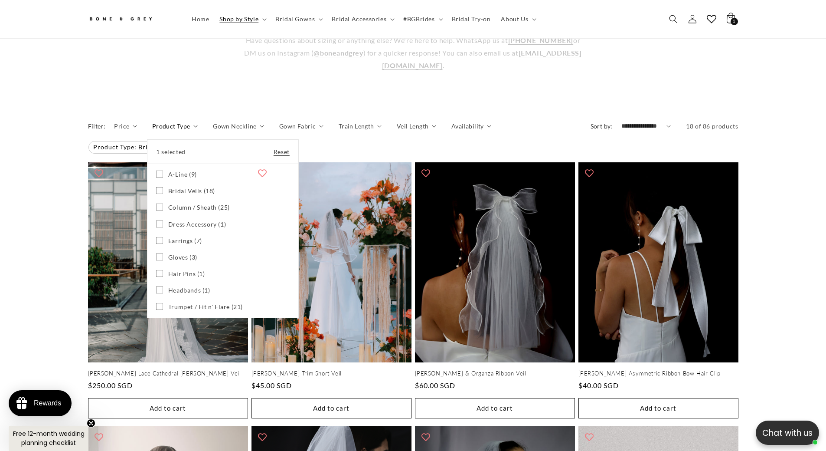
click at [189, 227] on span "Dress Accessory (1)" at bounding box center [197, 224] width 58 height 8
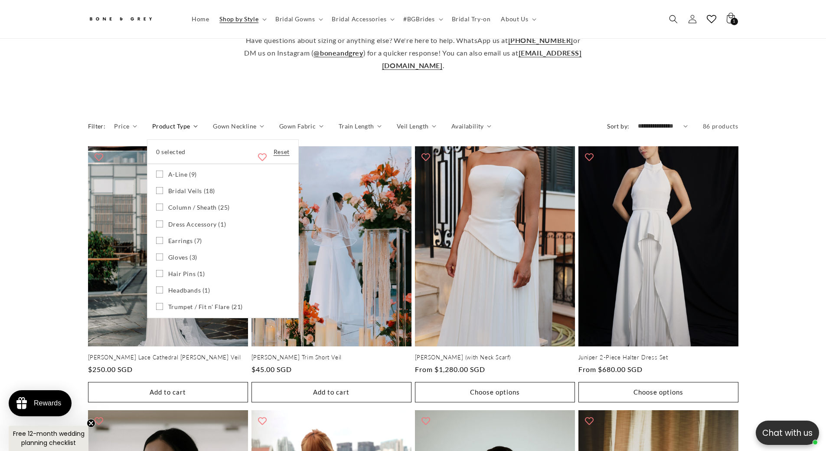
click at [186, 245] on span "Earrings (7)" at bounding box center [185, 241] width 34 height 8
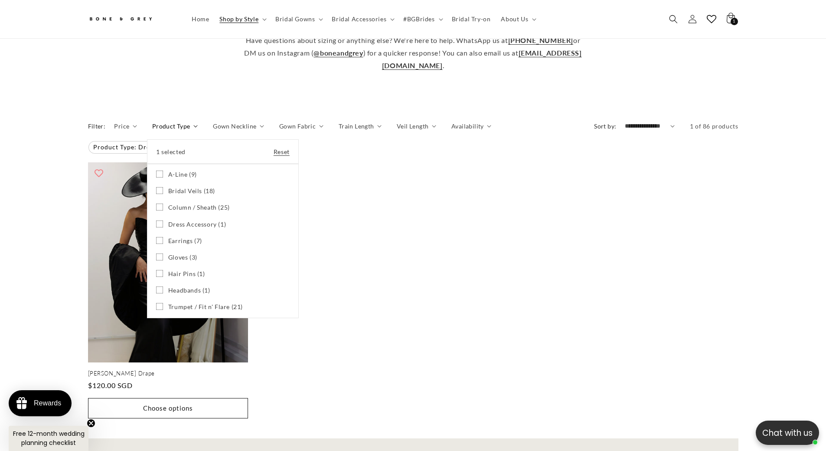
click at [187, 261] on span "Gloves (3)" at bounding box center [182, 257] width 29 height 8
click at [186, 282] on label "Hair Pins (1) Hair Pins (1 product)" at bounding box center [223, 273] width 134 height 16
click at [189, 294] on span "Headbands (1)" at bounding box center [189, 290] width 42 height 8
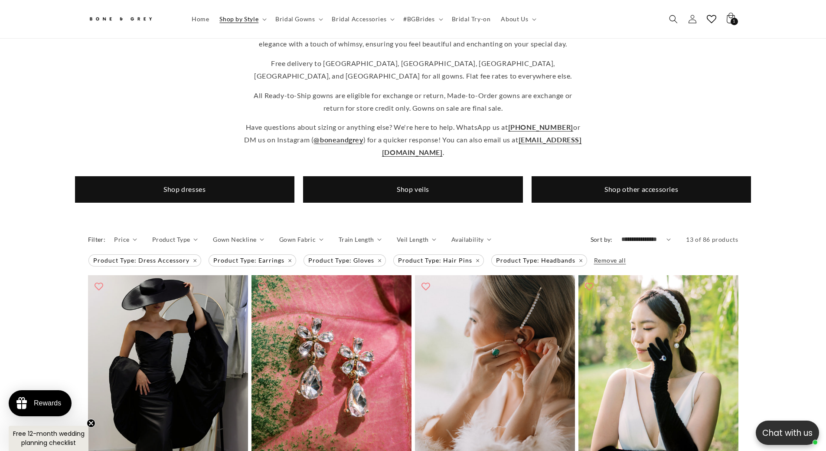
scroll to position [0, 239]
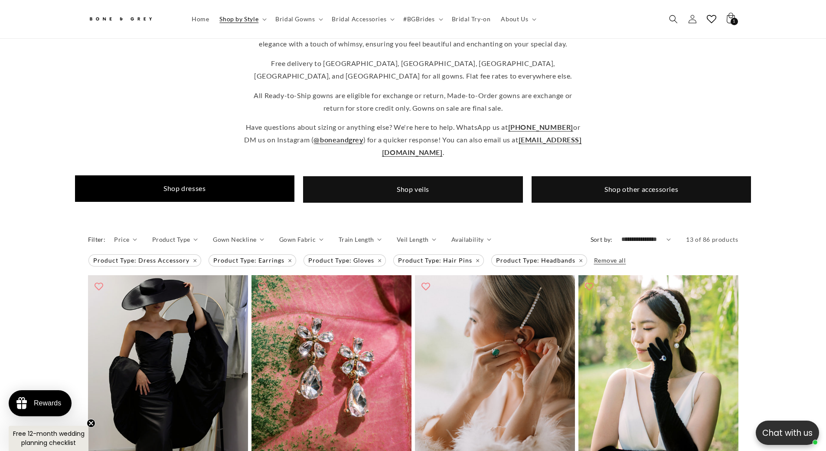
click at [179, 196] on link "Shop dresses" at bounding box center [185, 188] width 220 height 26
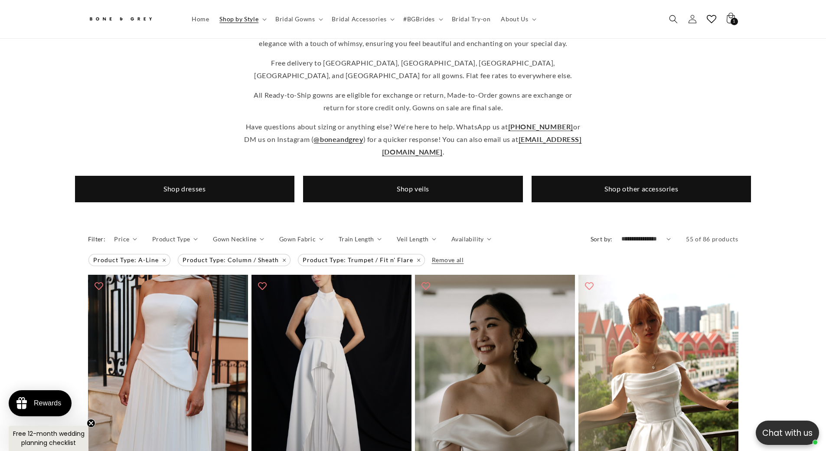
scroll to position [255, 0]
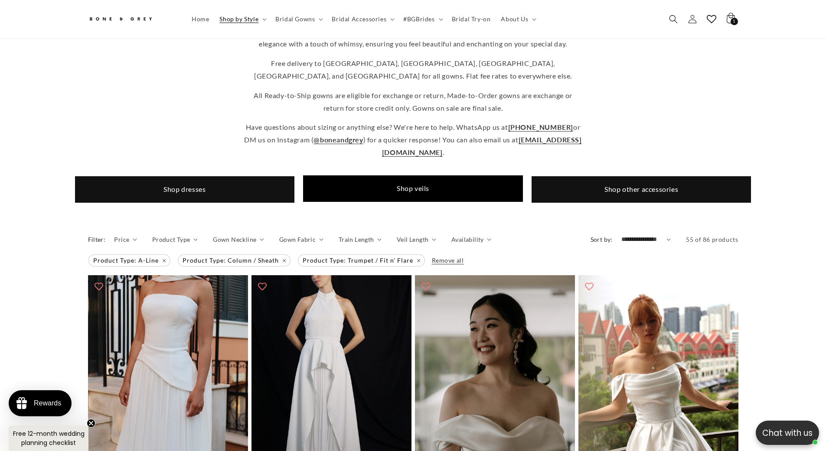
click at [389, 191] on link "Shop veils" at bounding box center [413, 188] width 220 height 26
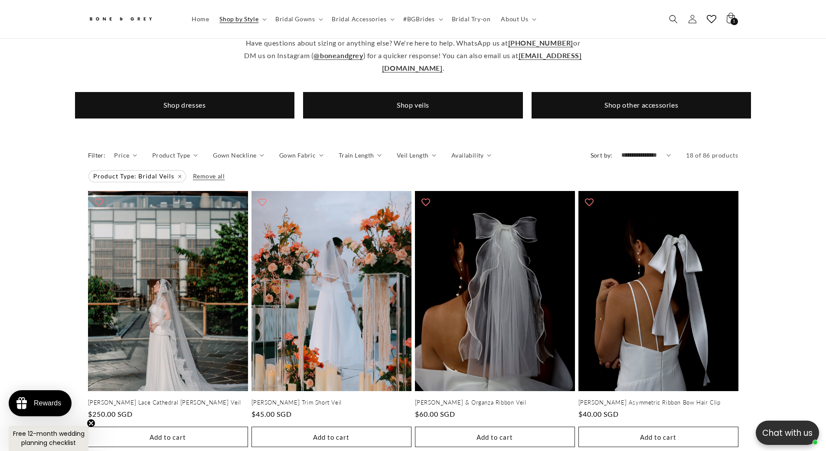
scroll to position [342, 0]
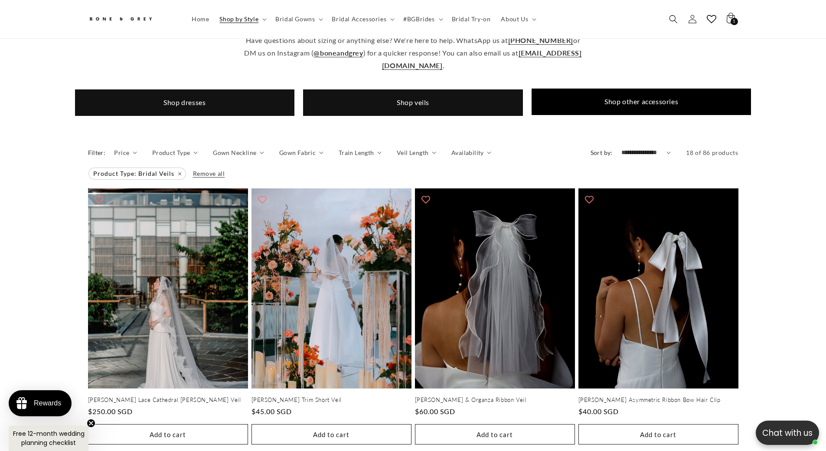
click at [656, 115] on link "Shop other accessories" at bounding box center [642, 101] width 220 height 26
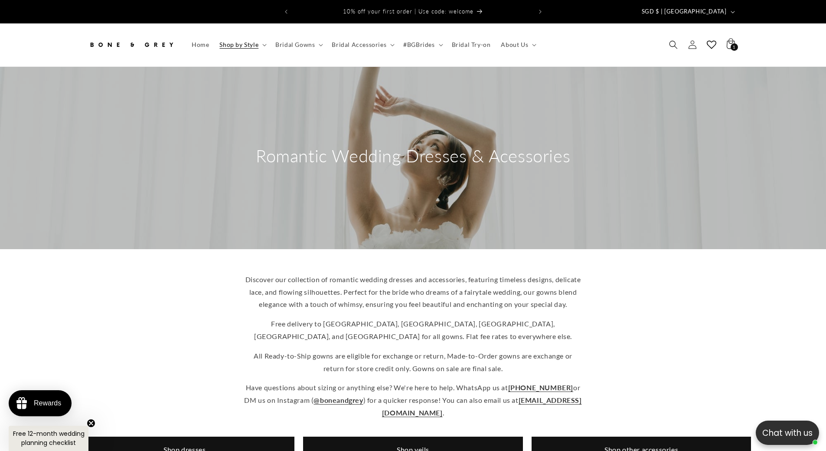
click at [91, 231] on div "Romantic Wedding Dresses & Acessories" at bounding box center [413, 158] width 694 height 182
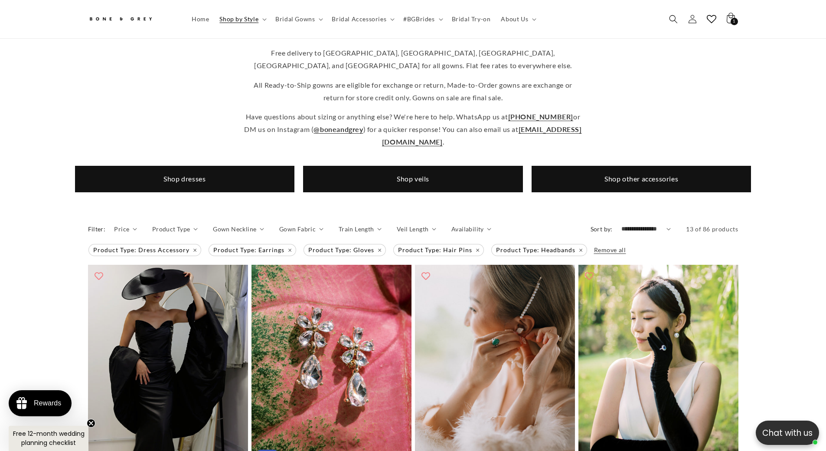
scroll to position [342, 0]
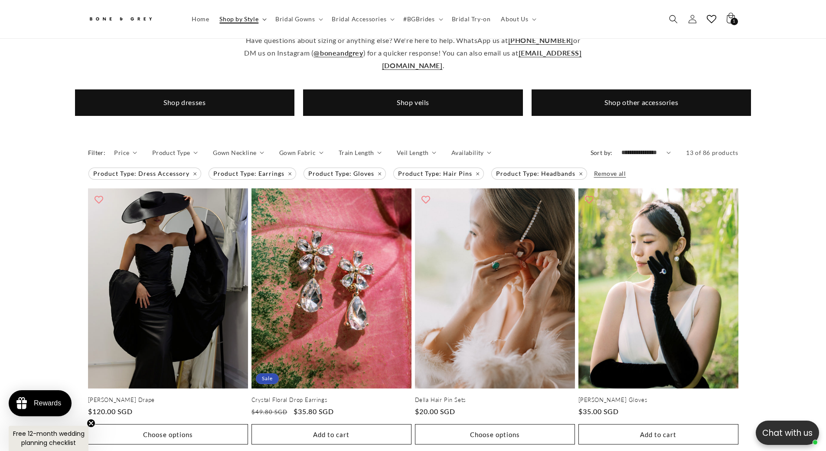
click at [239, 19] on span "Shop by Style" at bounding box center [238, 19] width 39 height 8
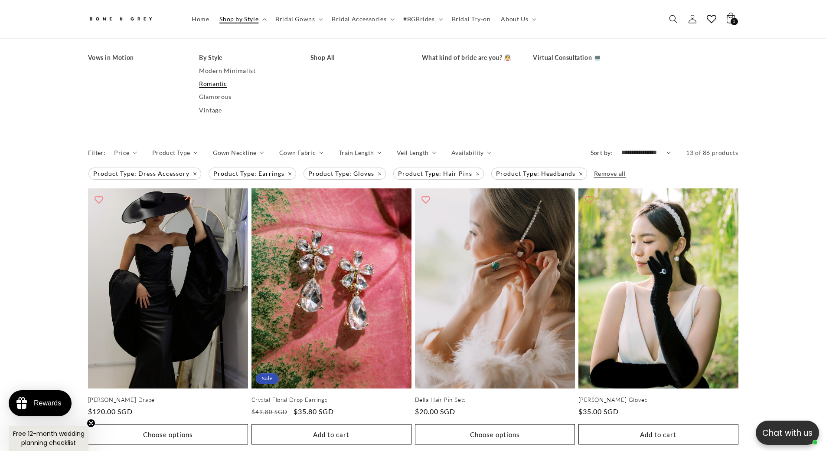
scroll to position [0, 239]
click at [239, 20] on span "Shop by Style" at bounding box center [238, 19] width 39 height 8
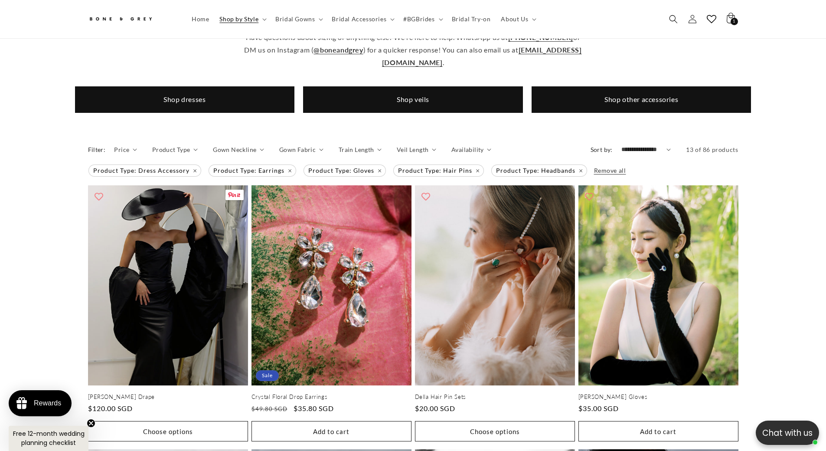
scroll to position [342, 0]
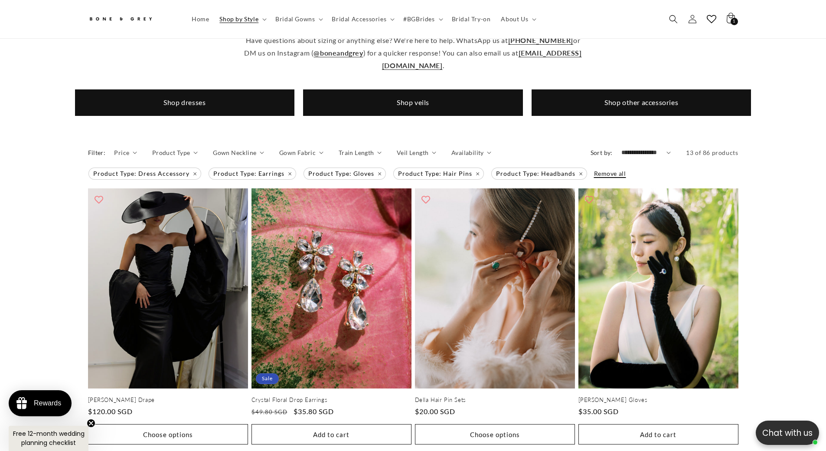
click at [595, 177] on span "Remove all" at bounding box center [610, 173] width 32 height 7
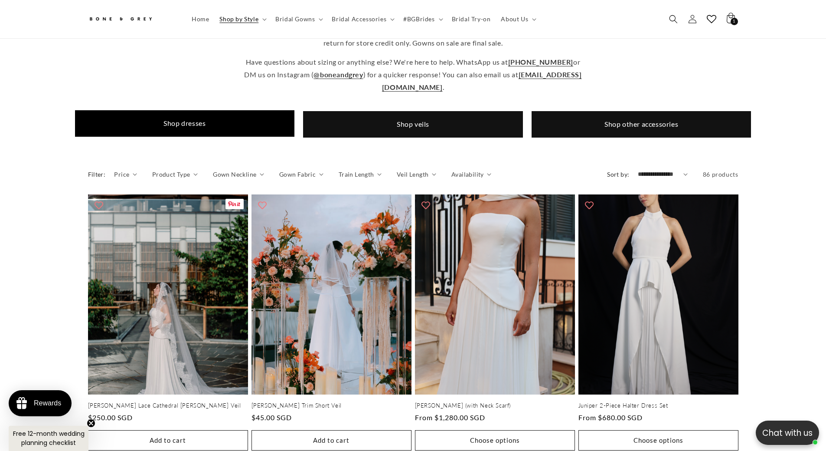
scroll to position [299, 0]
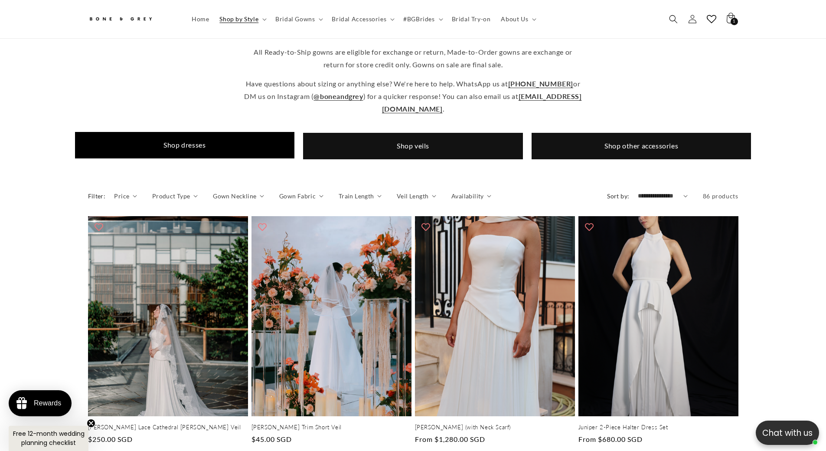
drag, startPoint x: 181, startPoint y: 151, endPoint x: 152, endPoint y: 159, distance: 30.0
click at [181, 151] on link "Shop dresses" at bounding box center [185, 145] width 220 height 26
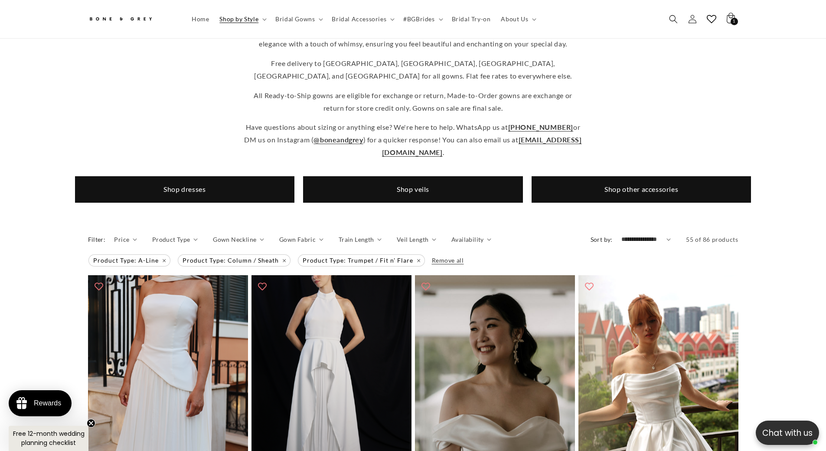
scroll to position [0, 239]
click at [247, 21] on span "Shop by Style" at bounding box center [238, 19] width 39 height 8
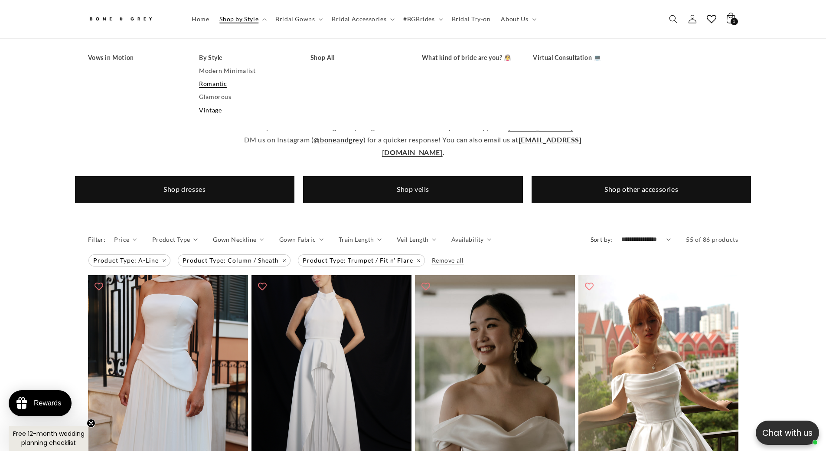
click at [209, 112] on link "Vintage" at bounding box center [246, 110] width 94 height 13
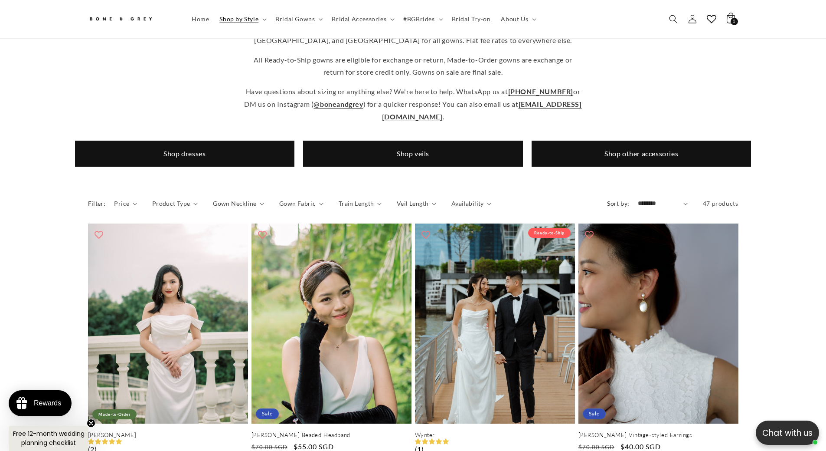
scroll to position [299, 0]
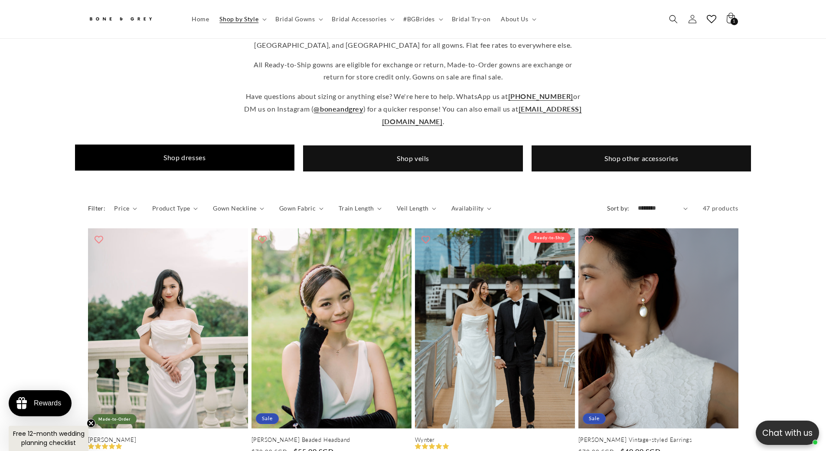
click at [197, 153] on link "Shop dresses" at bounding box center [185, 157] width 220 height 26
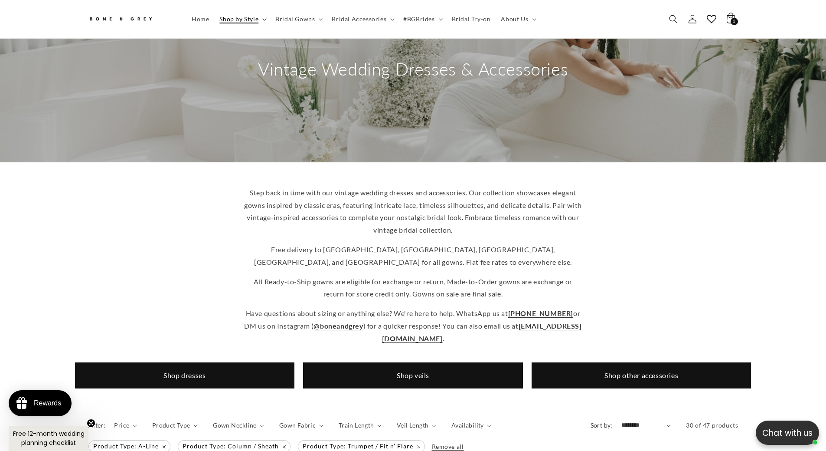
click at [239, 18] on span "Shop by Style" at bounding box center [238, 19] width 39 height 8
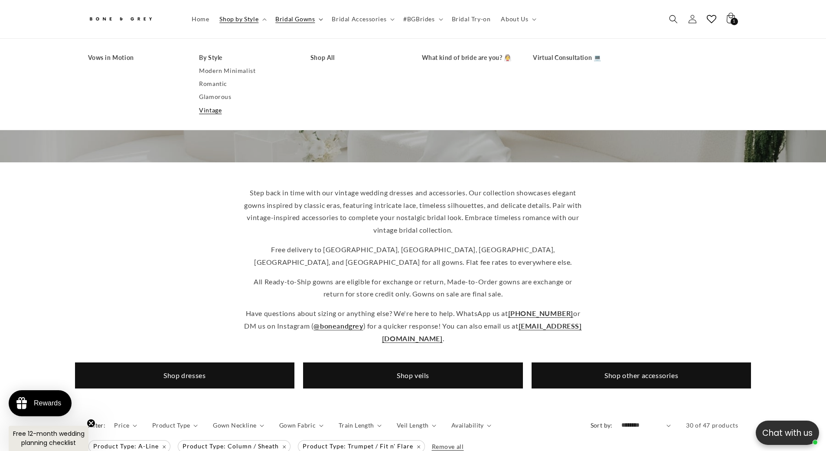
scroll to position [0, 239]
click at [296, 16] on span "Bridal Gowns" at bounding box center [294, 19] width 39 height 8
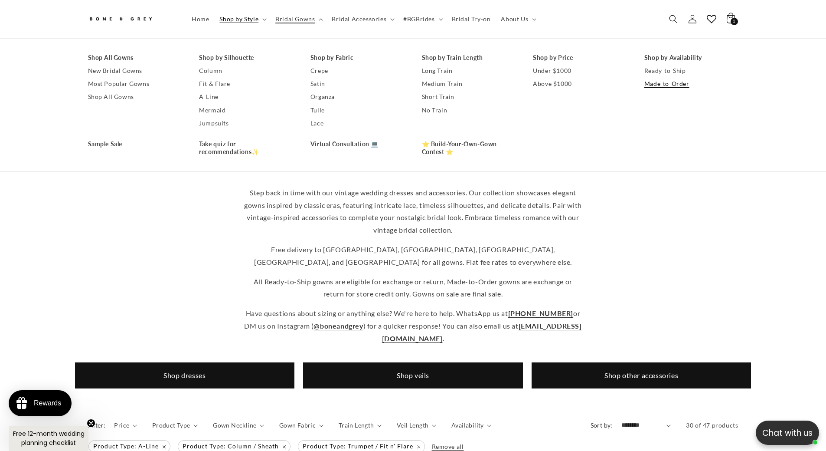
click at [658, 85] on link "Made-to-Order" at bounding box center [692, 83] width 94 height 13
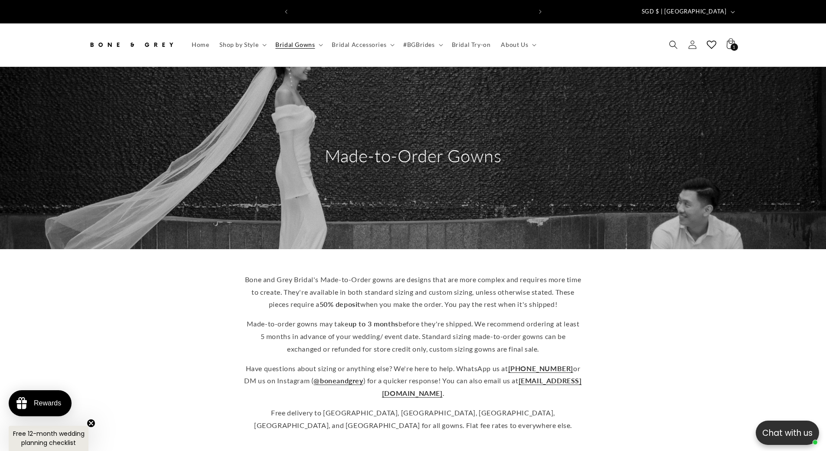
scroll to position [0, 477]
click at [286, 41] on span "Bridal Gowns" at bounding box center [294, 45] width 39 height 8
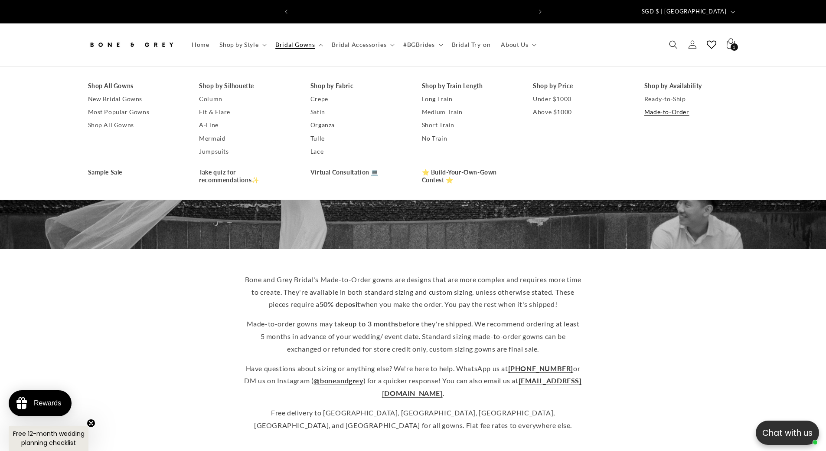
scroll to position [0, 239]
click at [658, 107] on link "Made-to-Order" at bounding box center [692, 111] width 94 height 13
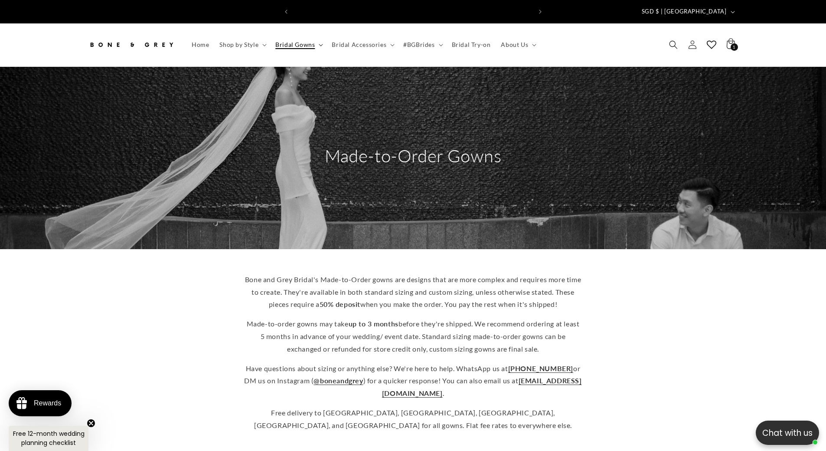
scroll to position [0, 239]
click at [299, 41] on span "Bridal Gowns" at bounding box center [294, 45] width 39 height 8
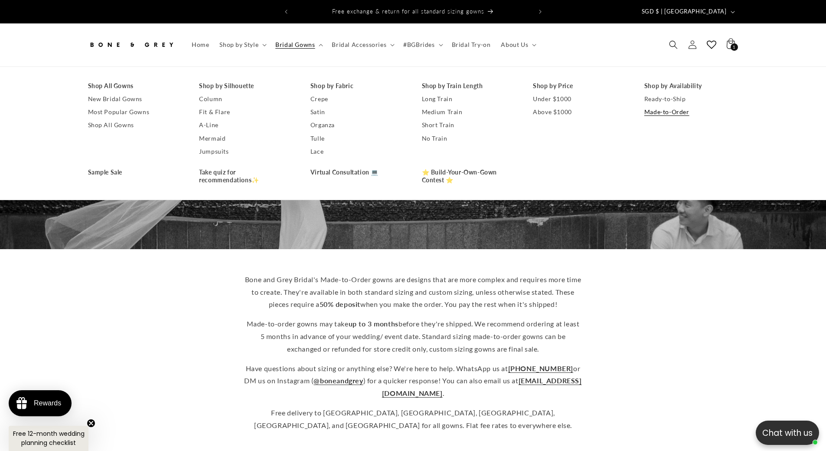
click at [133, 288] on div "Bone and Grey Bridal's Made-to-Order gowns are designs that are more complex an…" at bounding box center [413, 352] width 694 height 172
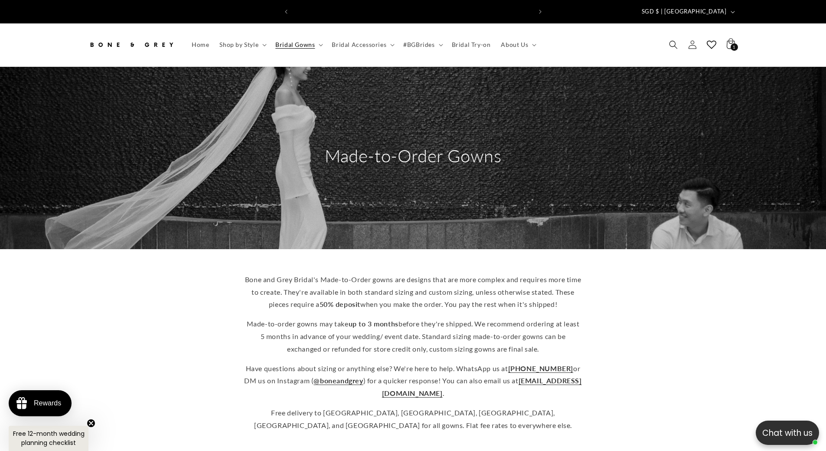
scroll to position [0, 0]
click at [304, 41] on span "Bridal Gowns" at bounding box center [294, 45] width 39 height 8
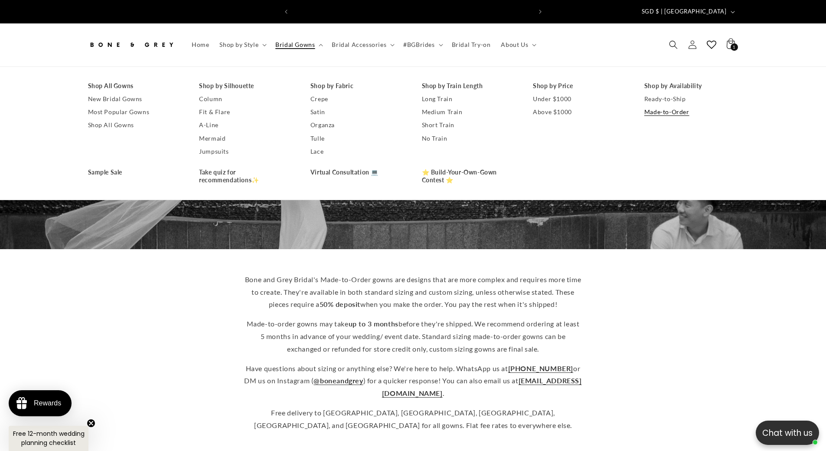
scroll to position [0, 477]
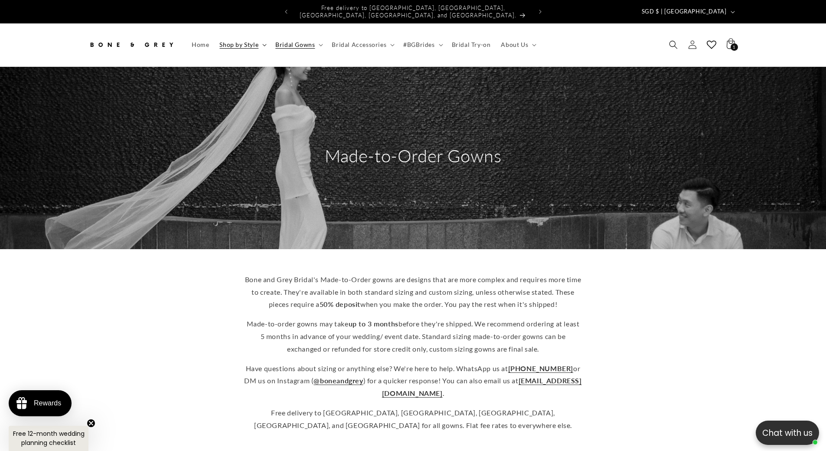
click at [238, 41] on span "Shop by Style" at bounding box center [238, 45] width 39 height 8
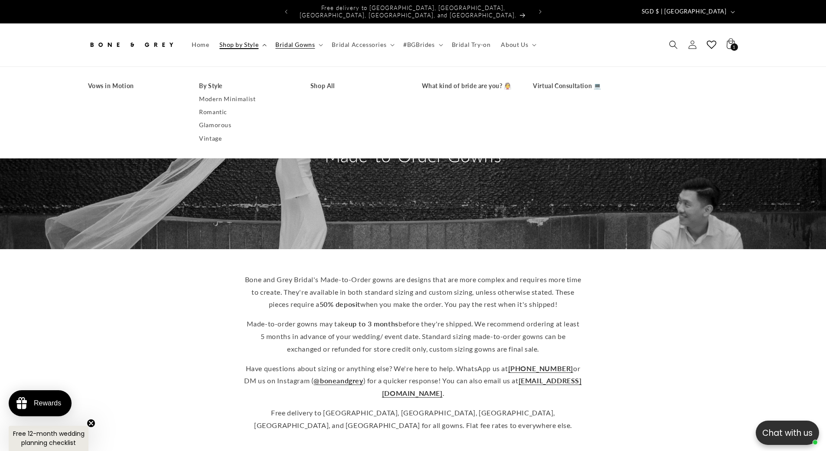
click at [256, 41] on span "Shop by Style" at bounding box center [238, 45] width 39 height 8
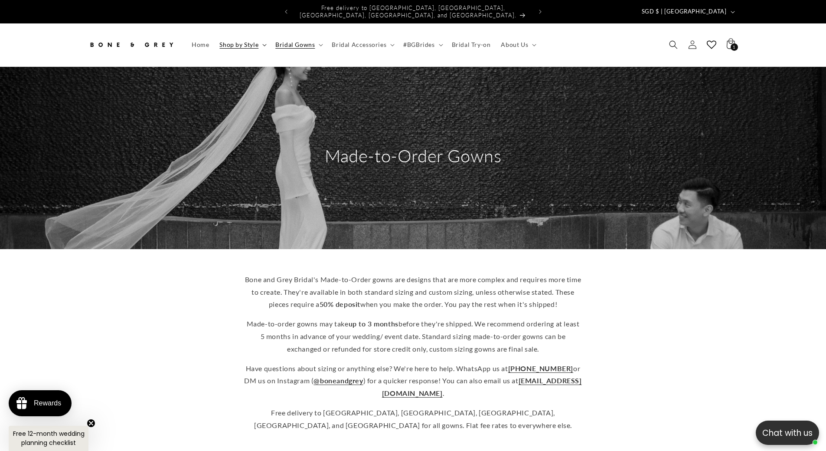
click at [256, 41] on span "Shop by Style" at bounding box center [238, 45] width 39 height 8
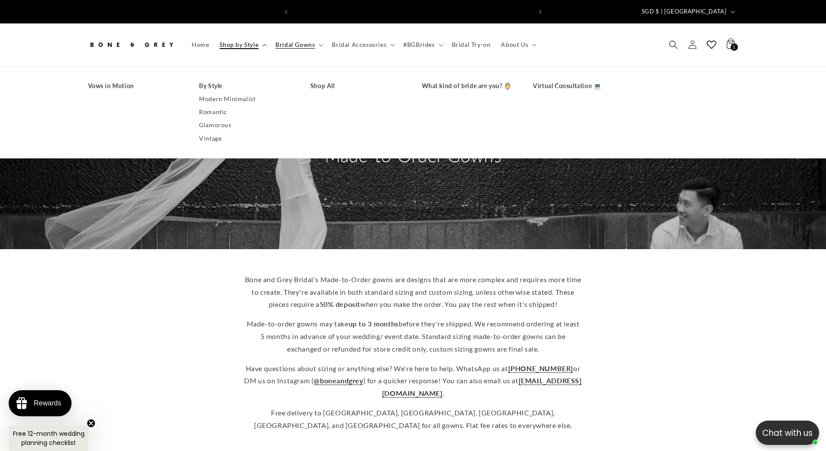
scroll to position [0, 0]
click at [256, 41] on span "Shop by Style" at bounding box center [238, 45] width 39 height 8
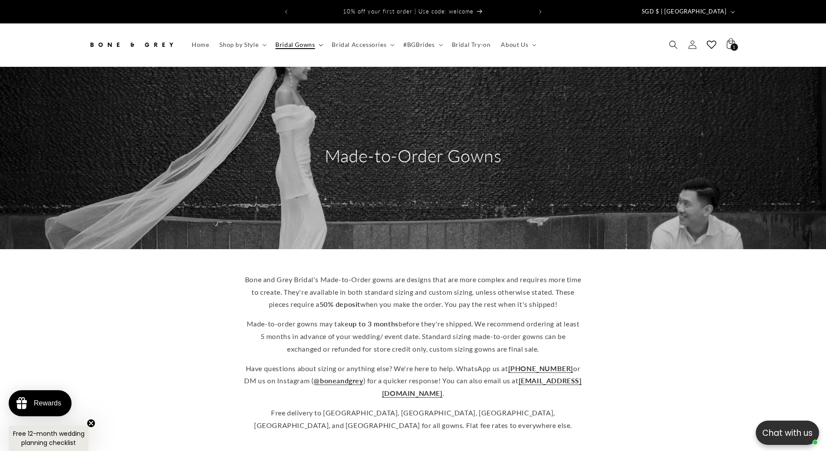
click at [308, 44] on summary "Bridal Gowns" at bounding box center [298, 45] width 56 height 18
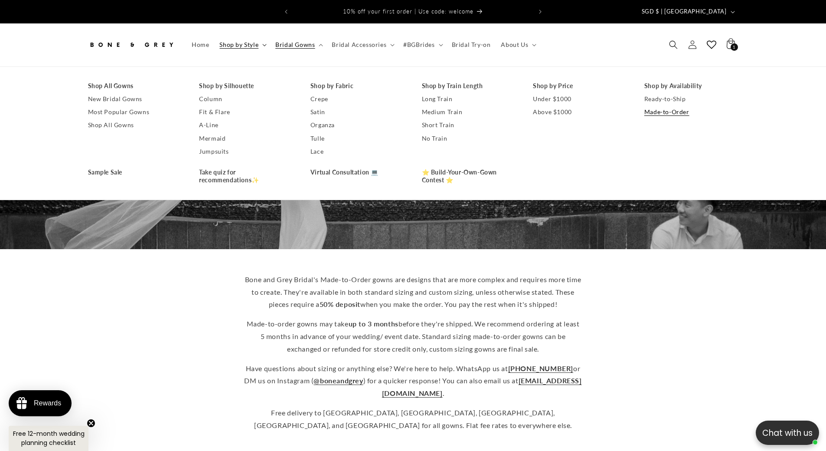
click at [253, 47] on summary "Shop by Style" at bounding box center [242, 45] width 56 height 18
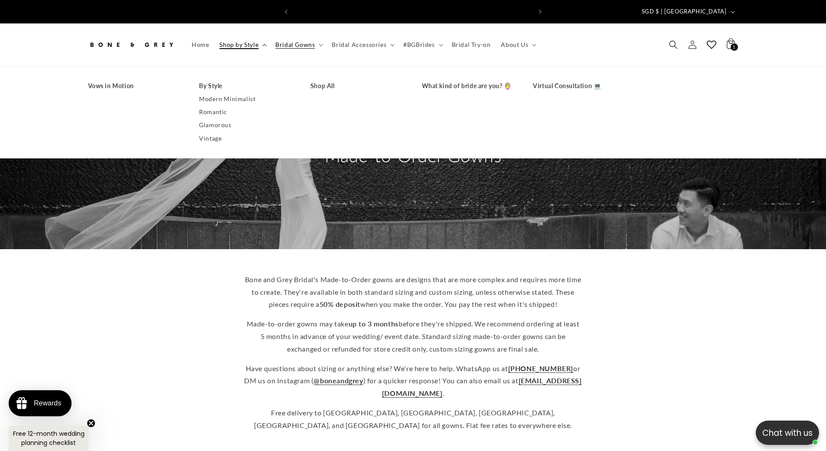
scroll to position [0, 239]
click at [292, 42] on span "Bridal Gowns" at bounding box center [294, 45] width 39 height 8
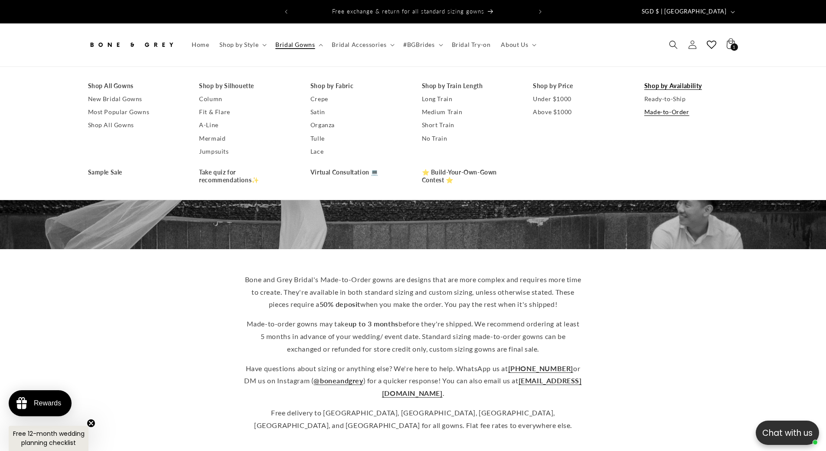
click at [667, 82] on link "Shop by Availability" at bounding box center [692, 85] width 94 height 13
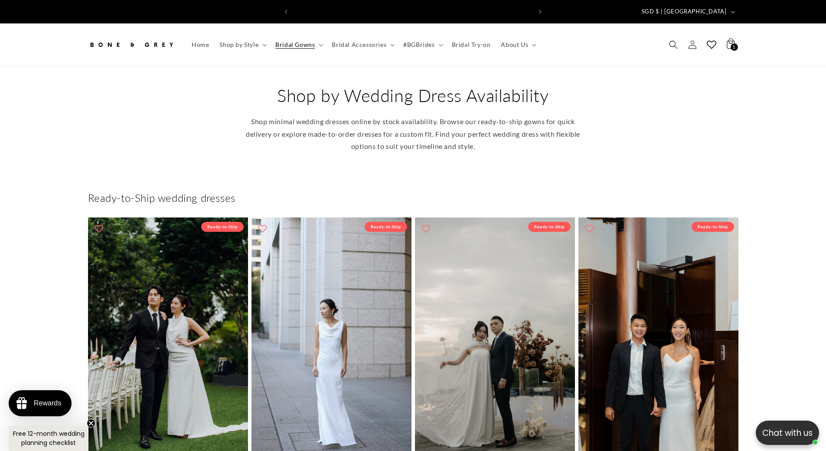
scroll to position [0, 239]
click at [289, 41] on span "Bridal Gowns" at bounding box center [294, 45] width 39 height 8
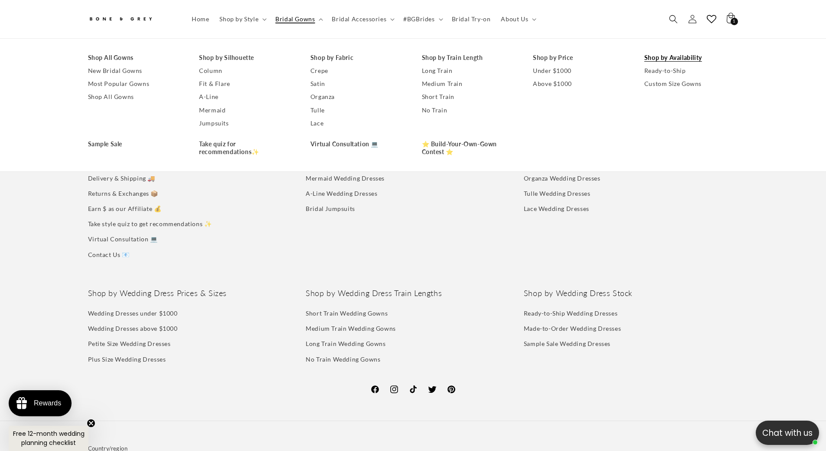
scroll to position [0, 477]
click at [118, 69] on link "New Bridal Gowns" at bounding box center [135, 70] width 94 height 13
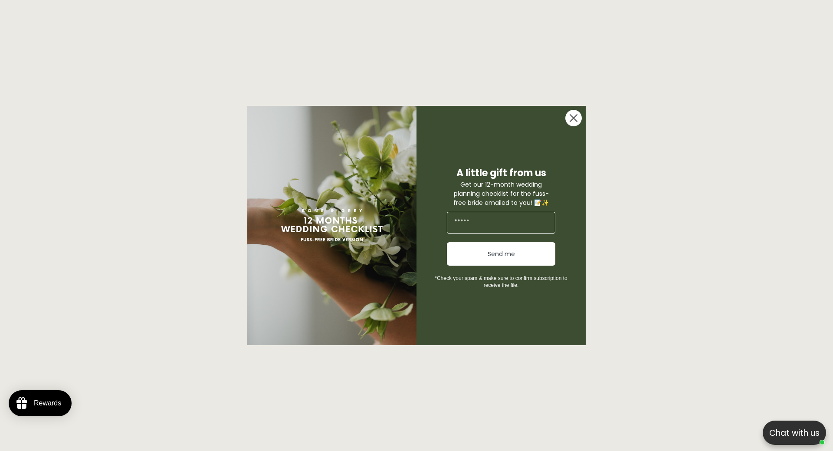
click at [93, 203] on div "Close dialog A little gift from us Get our 12-month wedding planning checklist …" at bounding box center [416, 225] width 833 height 451
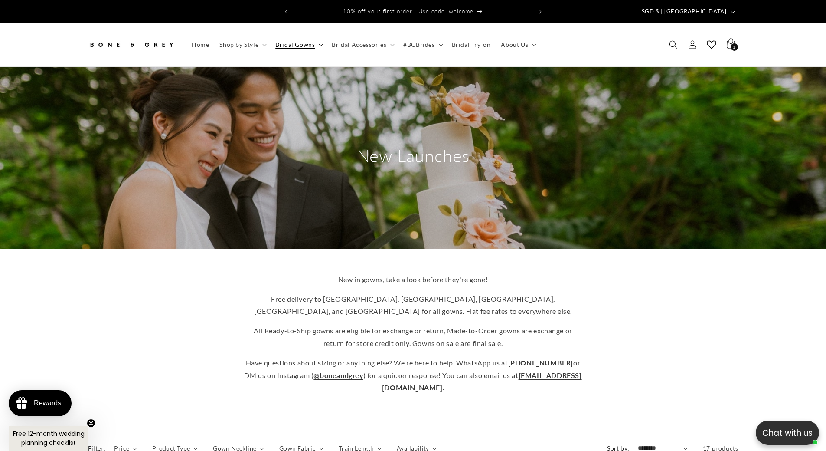
click at [295, 41] on span "Bridal Gowns" at bounding box center [294, 45] width 39 height 8
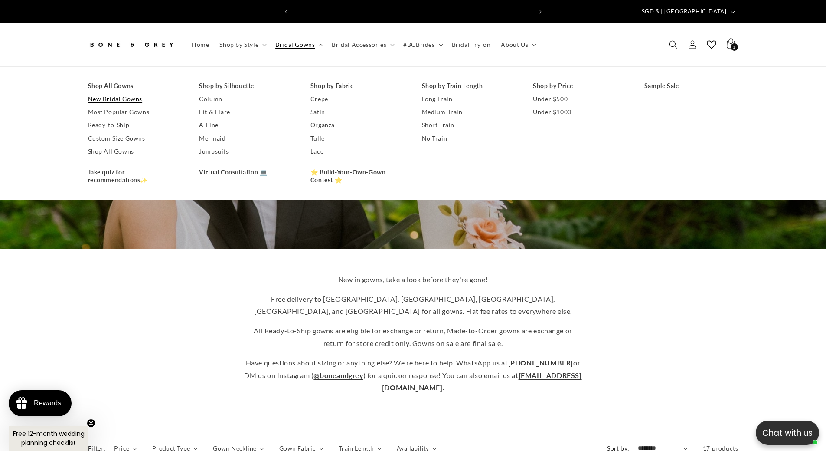
scroll to position [0, 477]
click at [191, 309] on div "New in gowns, take a look before they're gone! Free delivery to Australia, Cana…" at bounding box center [413, 333] width 694 height 134
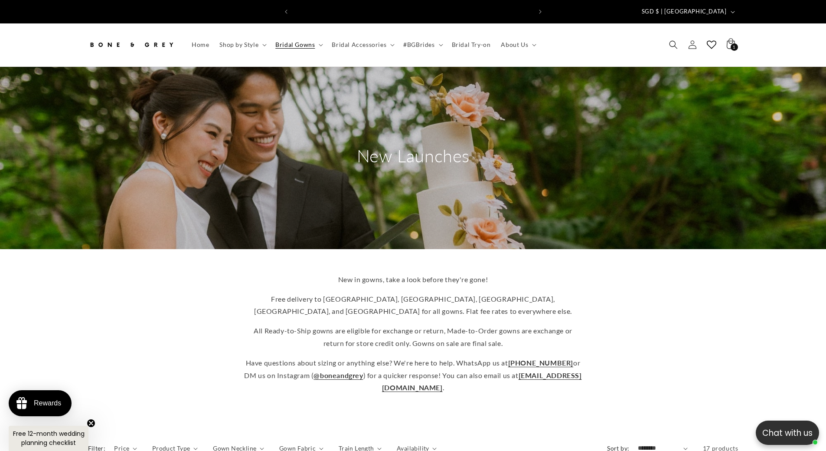
scroll to position [0, 0]
click at [288, 41] on span "Bridal Gowns" at bounding box center [294, 45] width 39 height 8
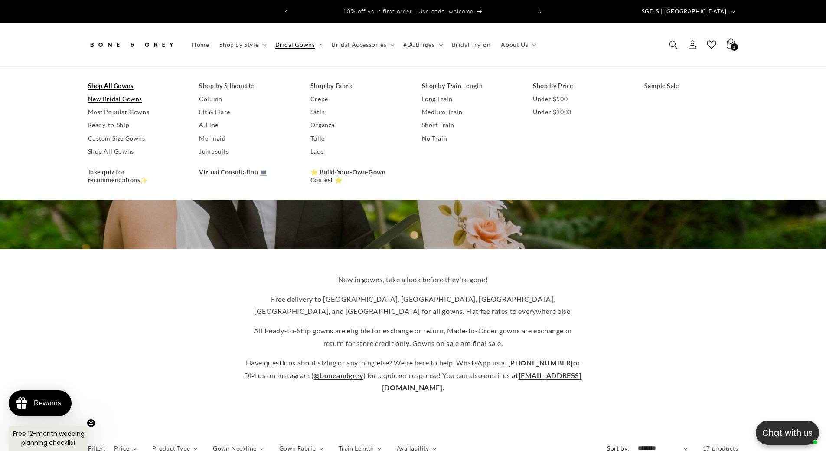
click at [114, 79] on link "Shop All Gowns" at bounding box center [135, 85] width 94 height 13
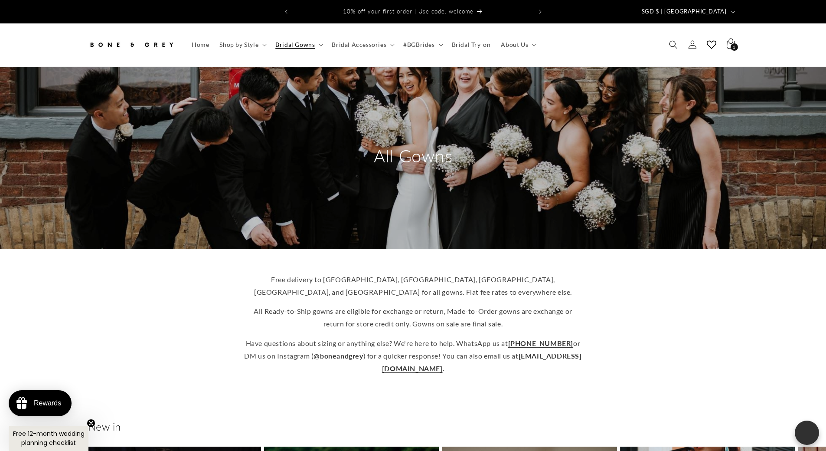
click at [17, 241] on div "All Gowns" at bounding box center [413, 158] width 826 height 182
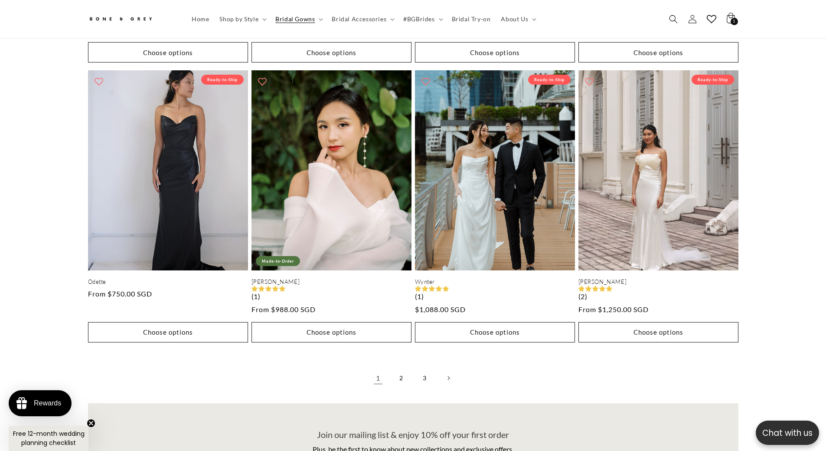
scroll to position [2207, 0]
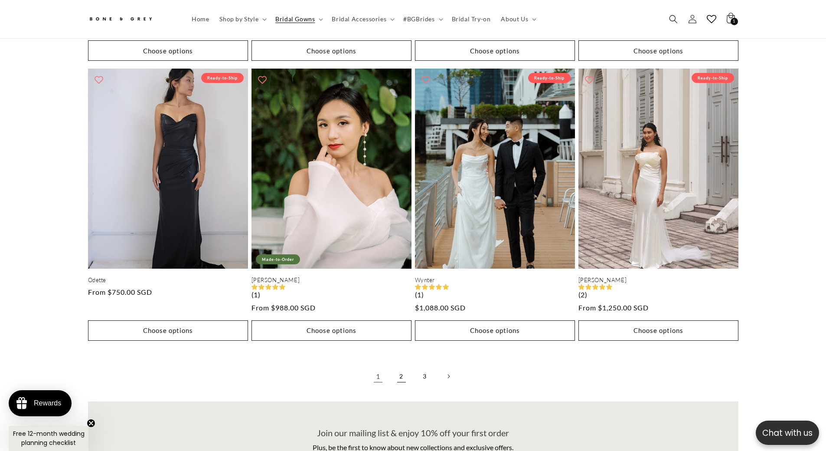
click at [405, 371] on link "2" at bounding box center [401, 375] width 19 height 19
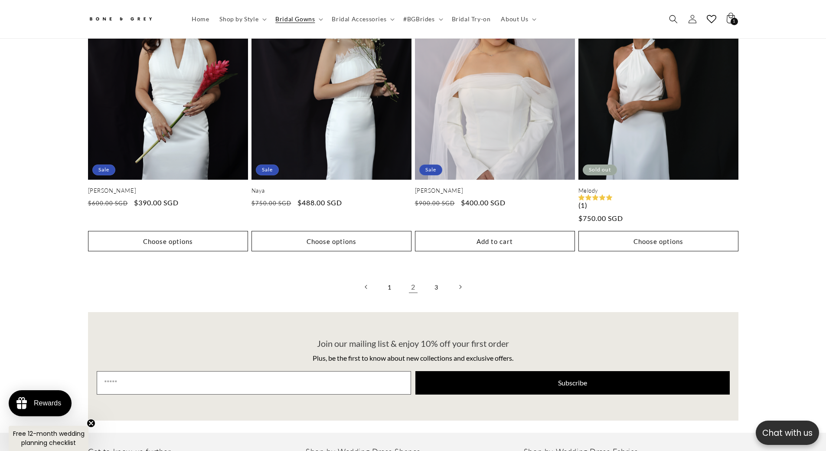
scroll to position [2264, 0]
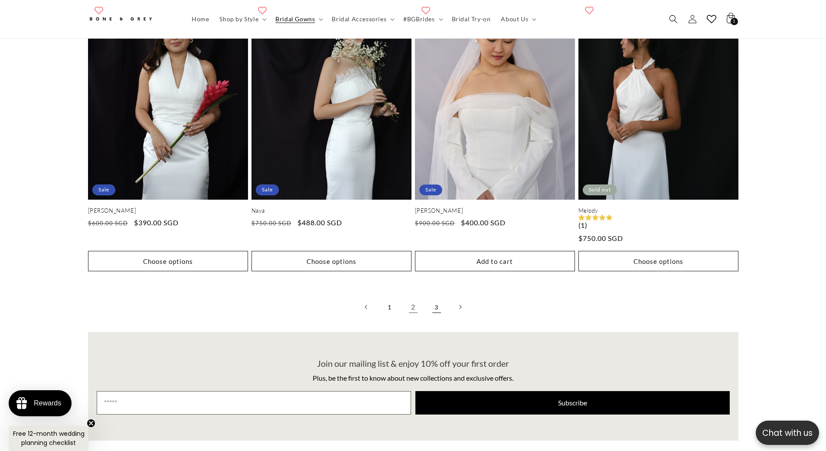
click at [436, 299] on link "3" at bounding box center [436, 306] width 19 height 19
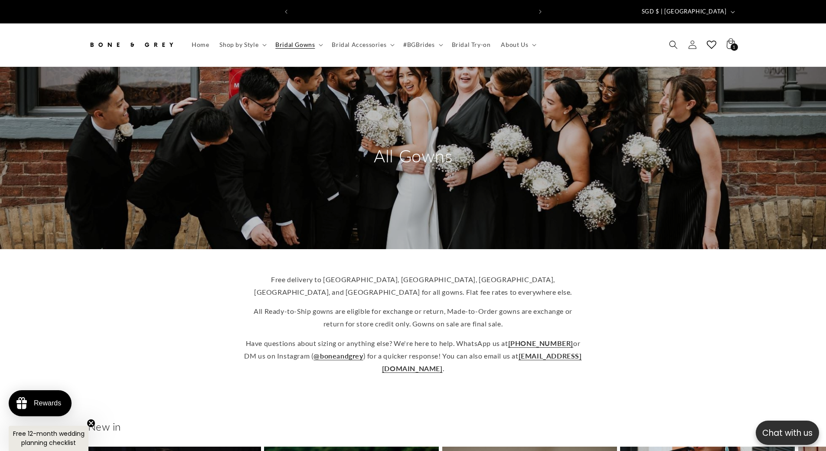
scroll to position [0, 477]
drag, startPoint x: 122, startPoint y: 308, endPoint x: 100, endPoint y: 308, distance: 21.7
click at [121, 308] on div "Free delivery to Australia, Canada, US, UK, and Singapore for all gowns. Flat f…" at bounding box center [413, 323] width 694 height 115
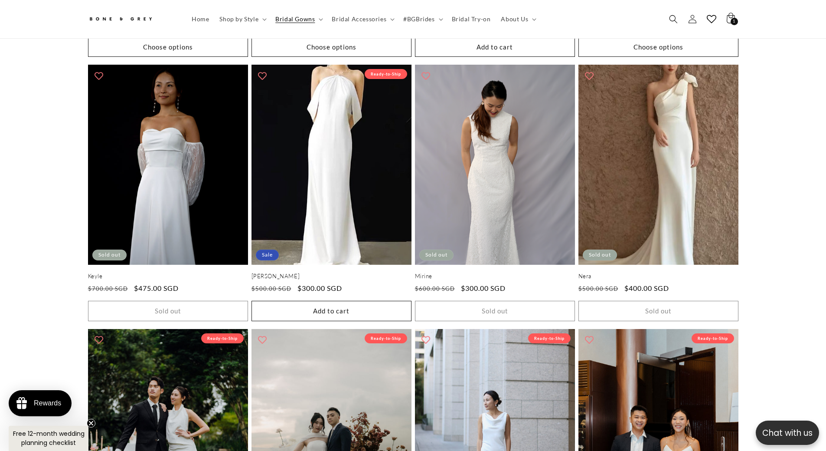
scroll to position [0, 239]
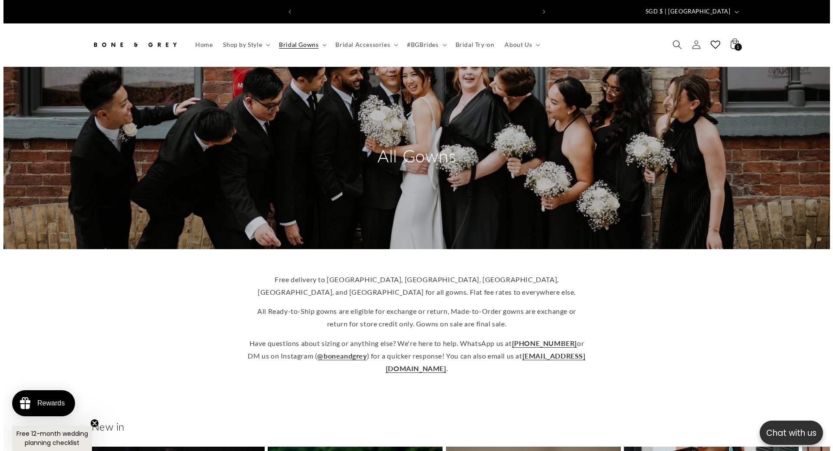
scroll to position [0, 0]
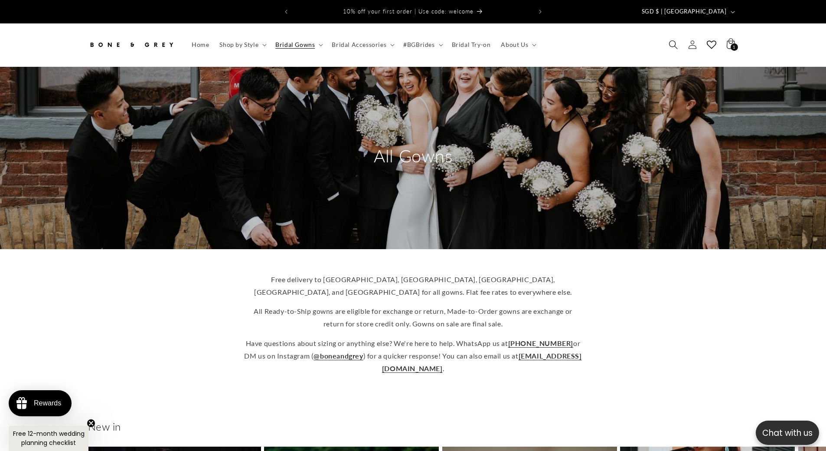
click at [671, 40] on icon "Search" at bounding box center [673, 44] width 9 height 9
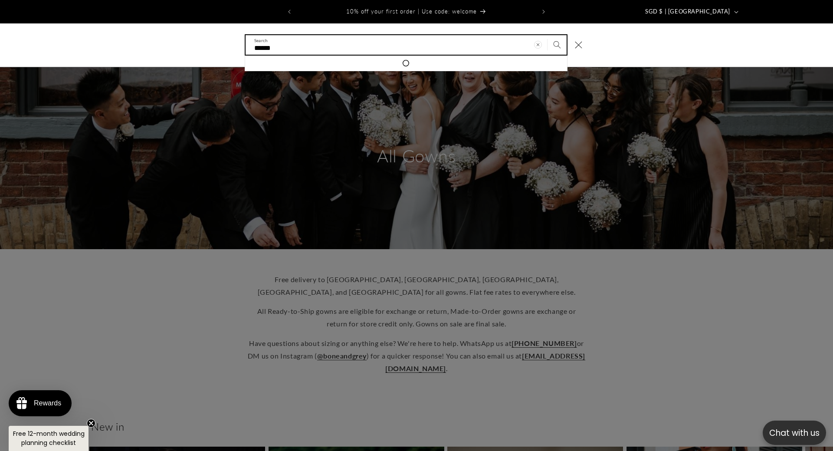
type input "******"
click at [547, 35] on button "Search" at bounding box center [556, 44] width 19 height 19
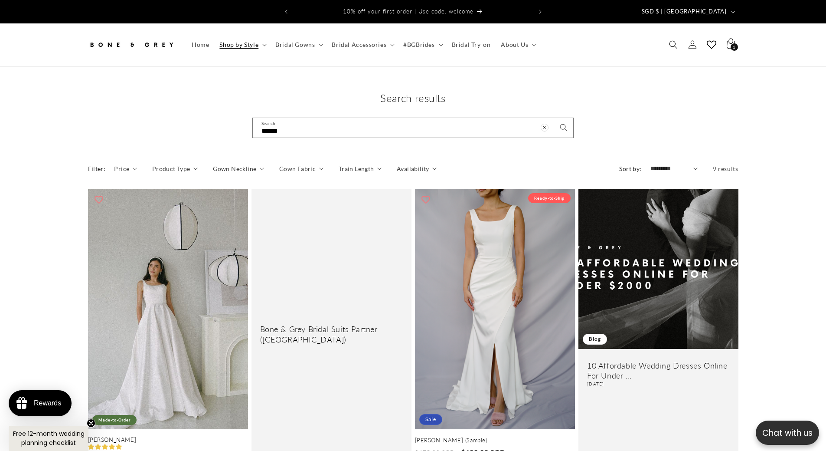
click at [242, 41] on span "Shop by Style" at bounding box center [238, 45] width 39 height 8
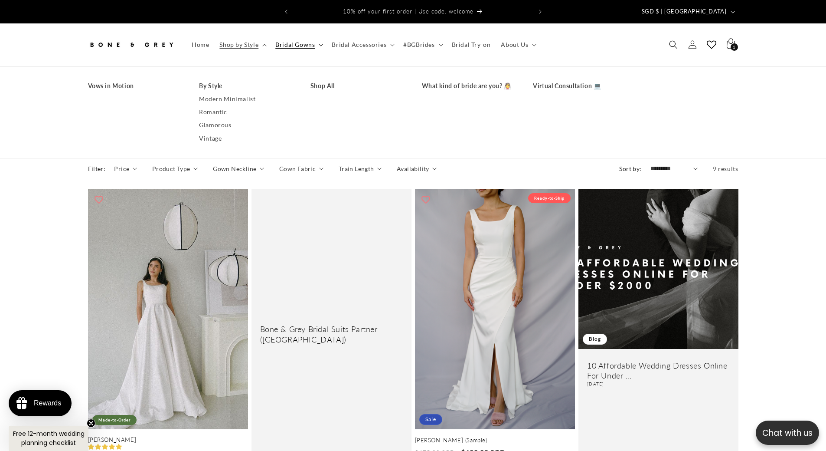
click at [288, 41] on span "Bridal Gowns" at bounding box center [294, 45] width 39 height 8
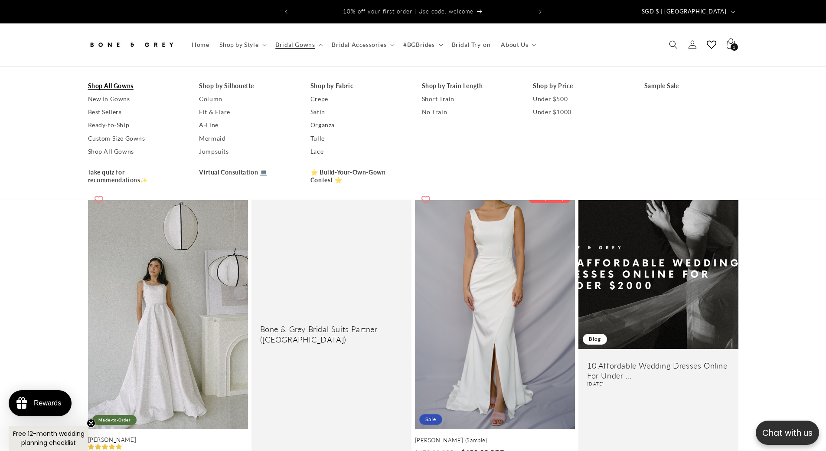
click at [115, 79] on link "Shop All Gowns" at bounding box center [135, 85] width 94 height 13
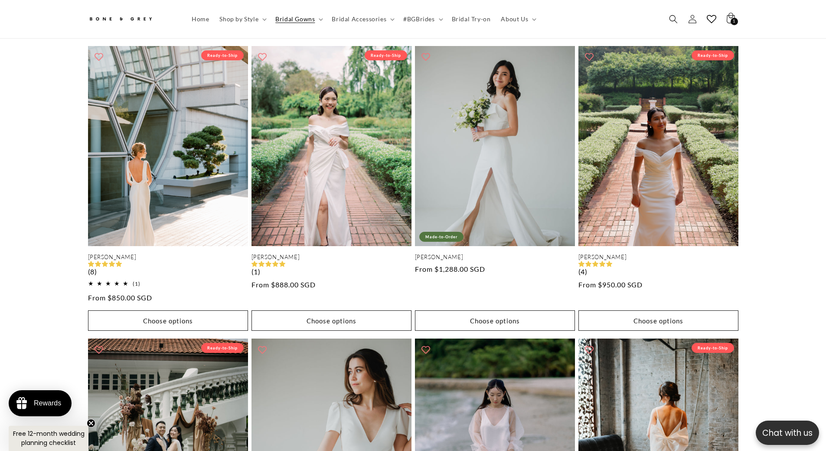
scroll to position [0, 477]
click at [257, 20] on span "Shop by Style" at bounding box center [238, 19] width 39 height 8
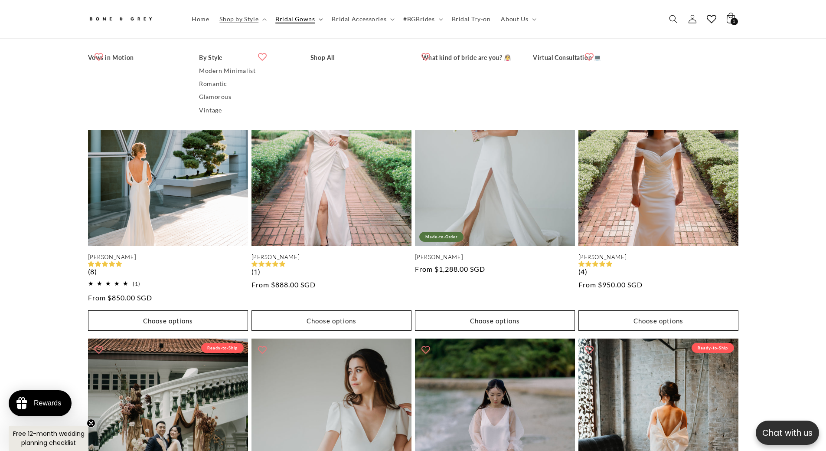
click at [284, 16] on span "Bridal Gowns" at bounding box center [294, 19] width 39 height 8
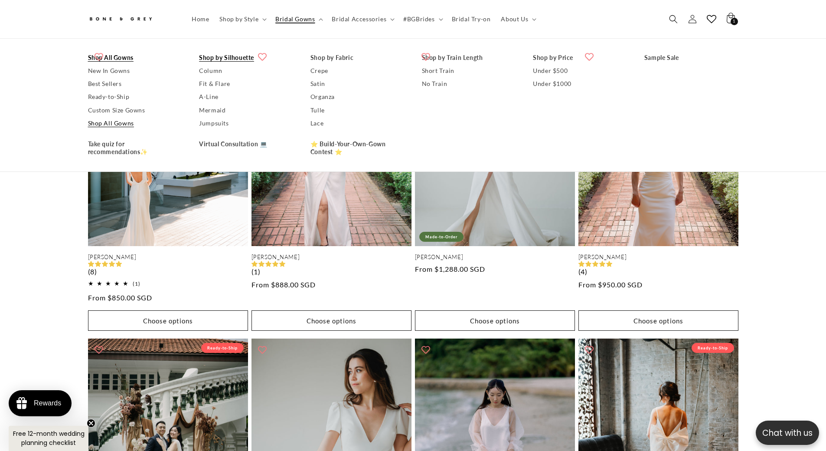
click at [226, 54] on link "Shop by Silhouette" at bounding box center [246, 57] width 94 height 13
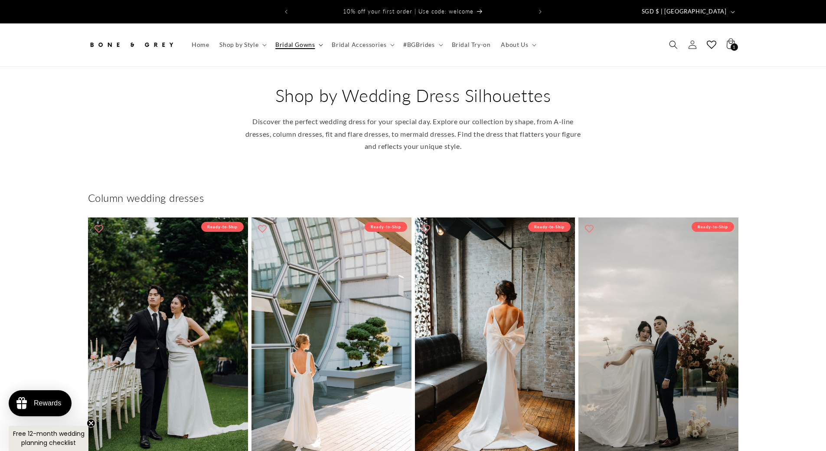
click at [294, 43] on summary "Bridal Gowns" at bounding box center [298, 45] width 56 height 18
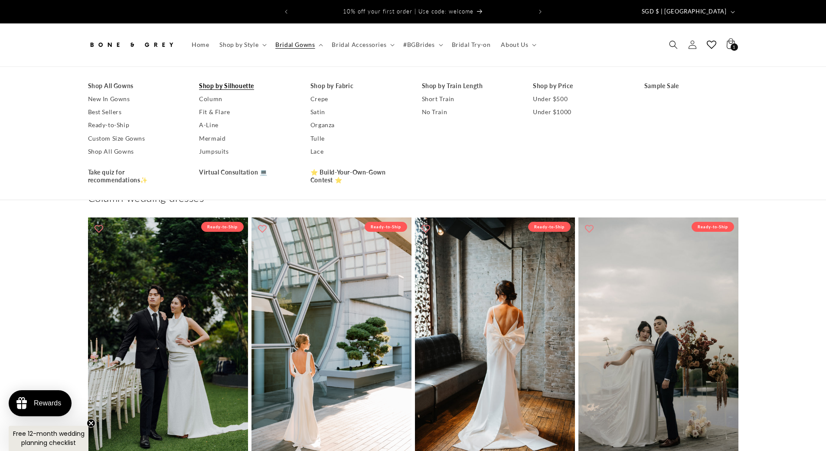
click at [82, 228] on slider-component "[PERSON_NAME] Ready-to-Ship [PERSON_NAME] Regular price $980.00 SGD Regular pri…" at bounding box center [413, 373] width 694 height 313
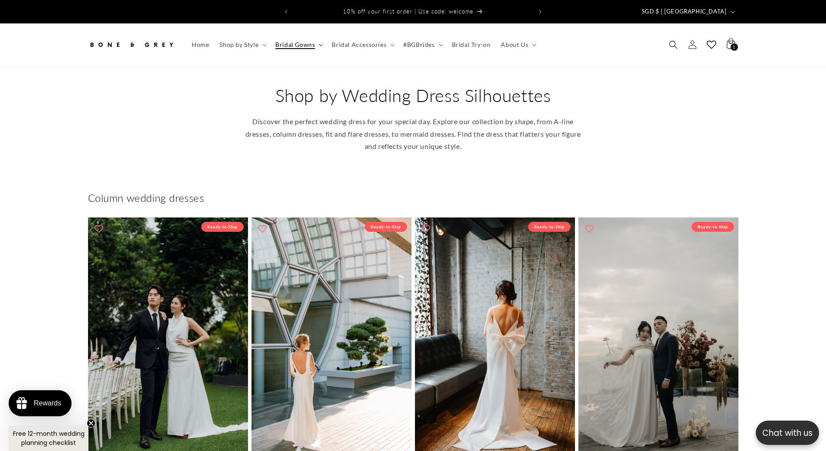
click at [291, 41] on span "Bridal Gowns" at bounding box center [294, 45] width 39 height 8
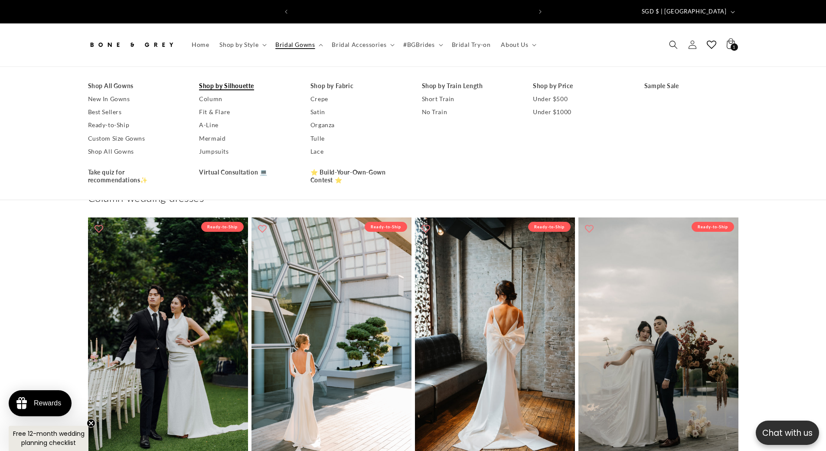
scroll to position [0, 239]
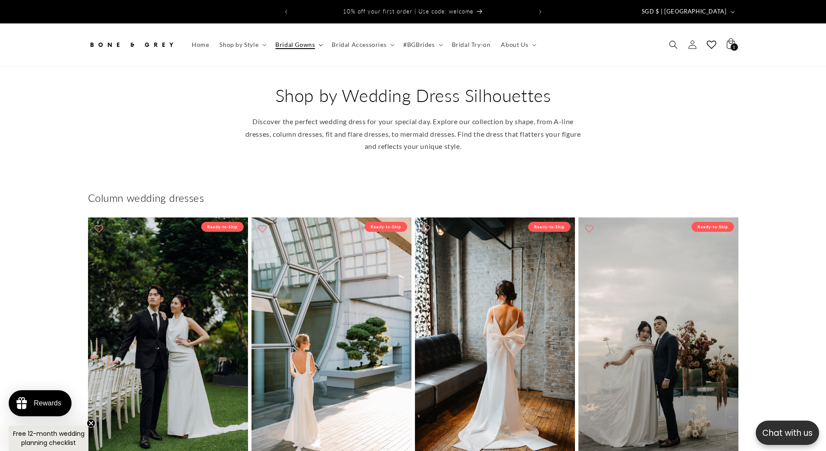
click at [297, 41] on span "Bridal Gowns" at bounding box center [294, 45] width 39 height 8
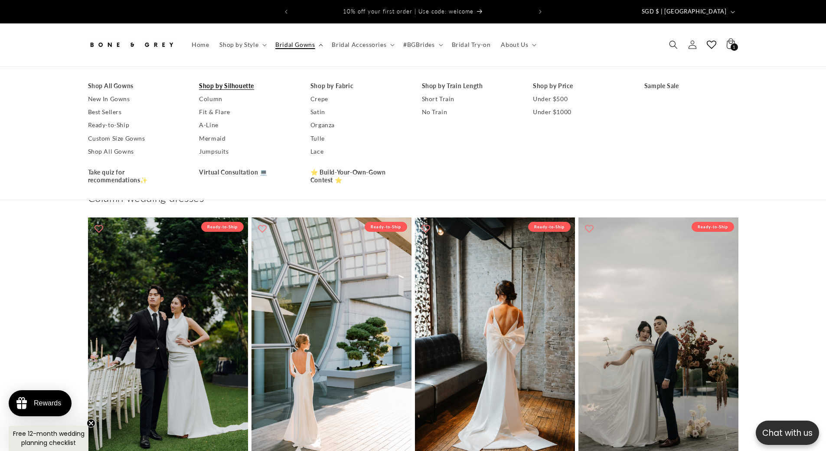
click at [297, 41] on span "Bridal Gowns" at bounding box center [294, 45] width 39 height 8
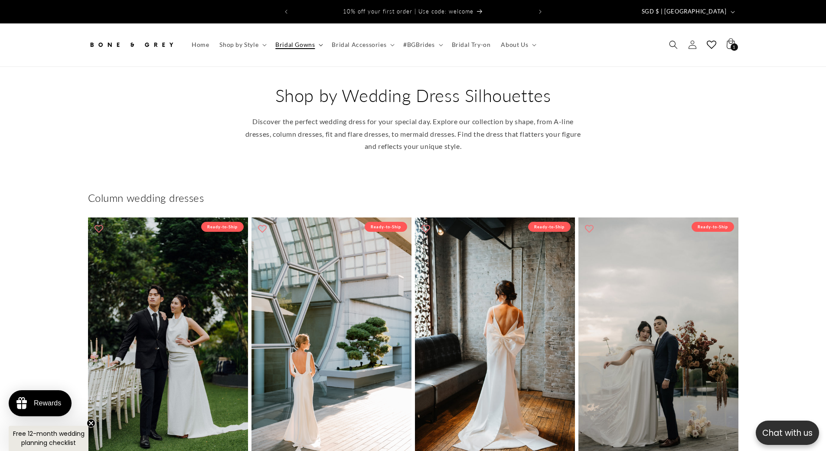
click at [298, 41] on span "Bridal Gowns" at bounding box center [294, 45] width 39 height 8
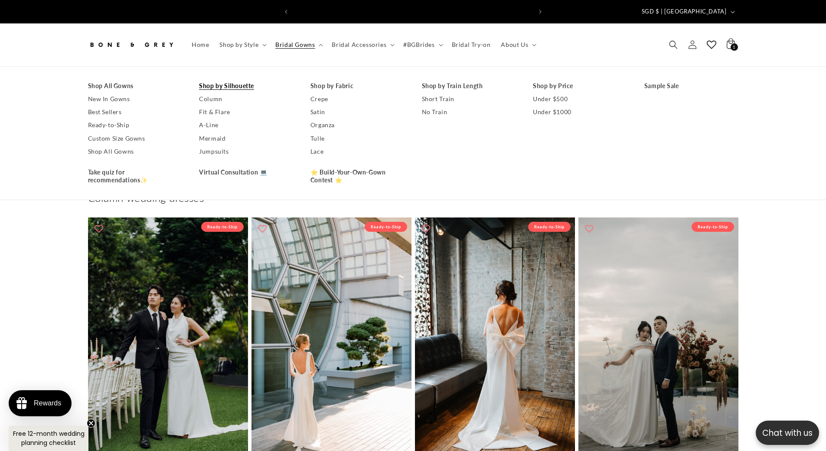
scroll to position [0, 239]
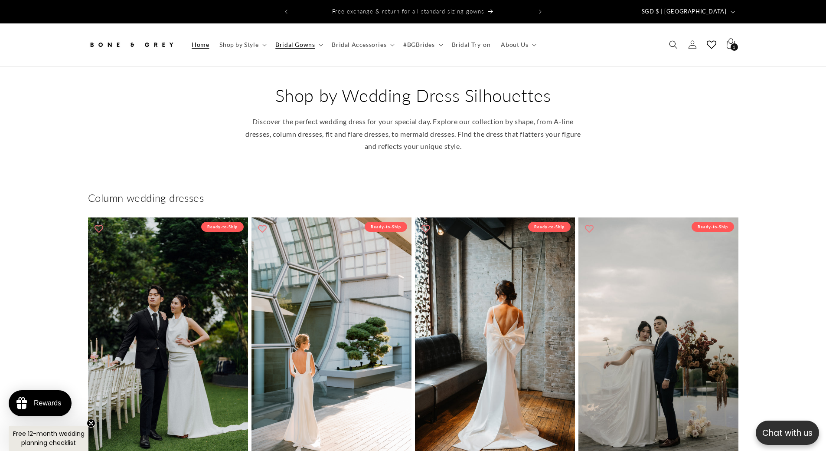
click at [196, 41] on span "Home" at bounding box center [200, 45] width 17 height 8
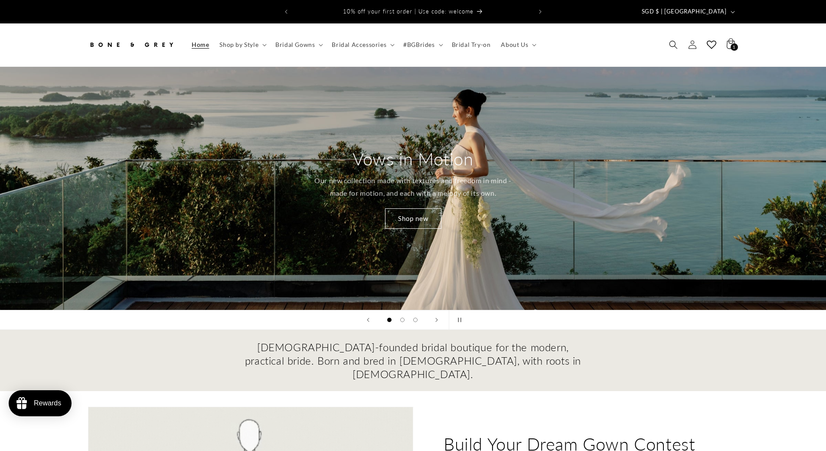
click at [293, 41] on span "Bridal Gowns" at bounding box center [294, 45] width 39 height 8
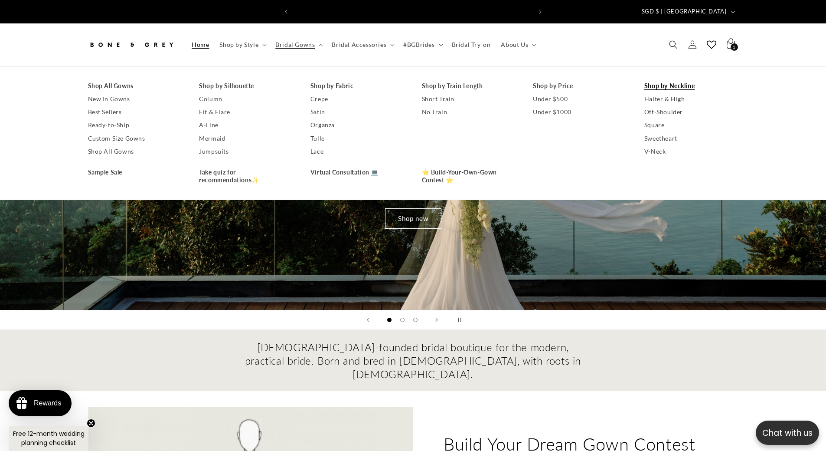
scroll to position [0, 239]
click at [668, 82] on link "Shop by Neckline" at bounding box center [692, 85] width 94 height 13
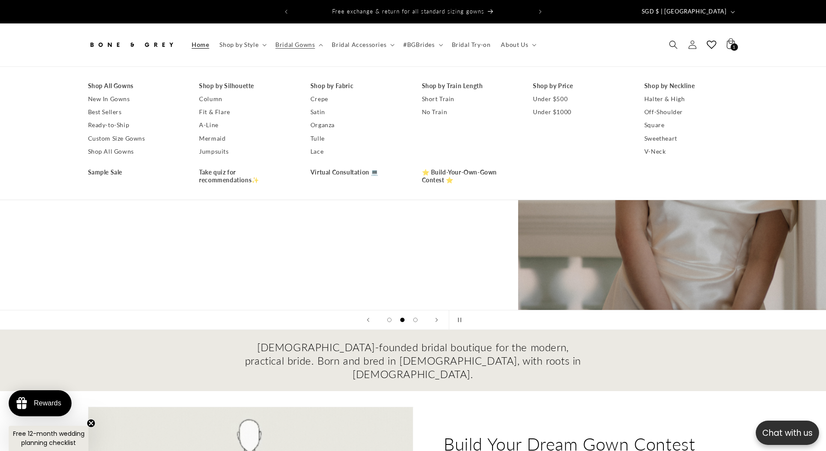
scroll to position [0, 539]
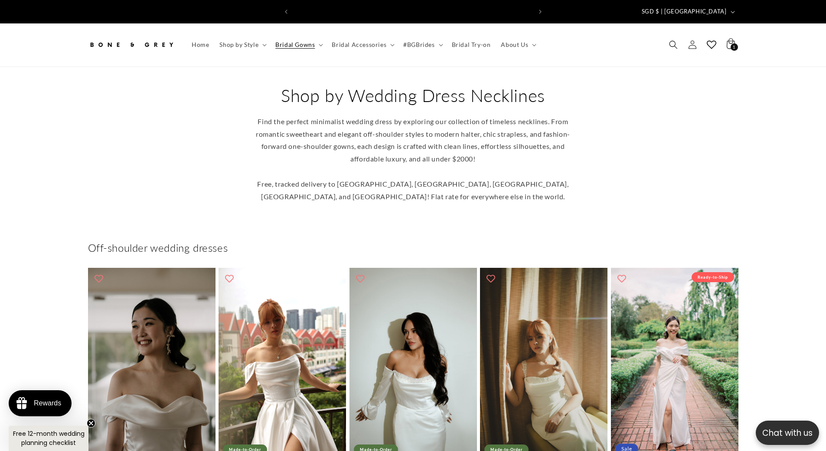
scroll to position [0, 477]
click at [106, 135] on div "Shop by Wedding Dress Necklines Find the perfect minimalist wedding dress by ex…" at bounding box center [413, 143] width 694 height 119
click at [297, 41] on span "Bridal Gowns" at bounding box center [294, 45] width 39 height 8
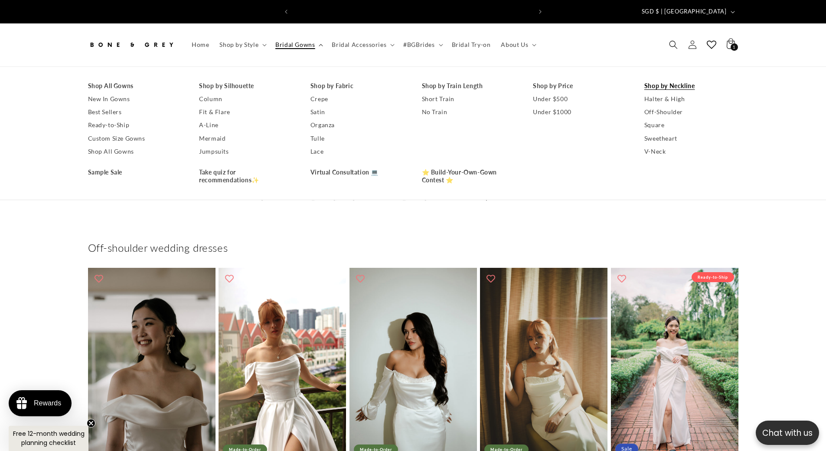
scroll to position [0, 477]
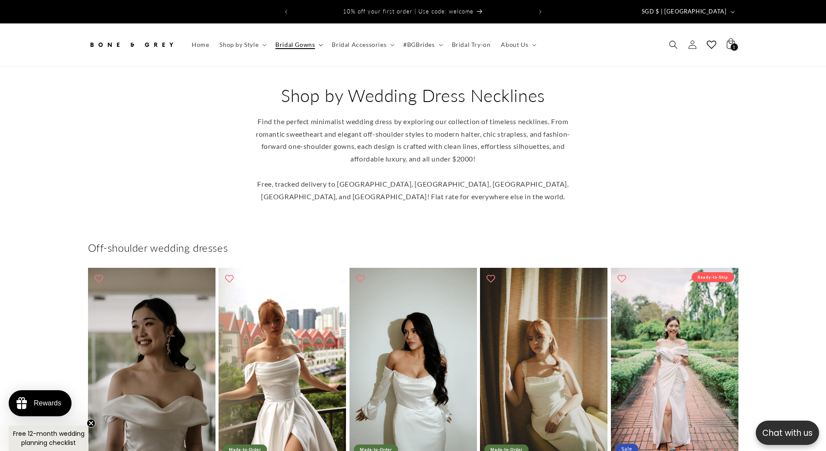
click at [289, 41] on span "Bridal Gowns" at bounding box center [294, 45] width 39 height 8
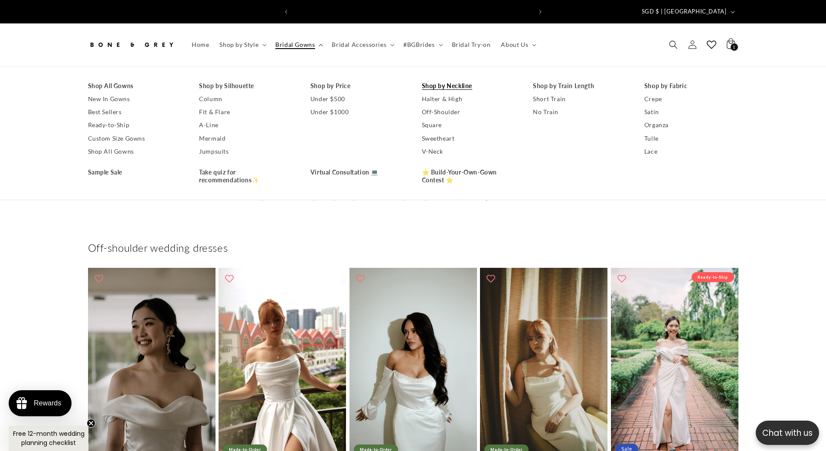
scroll to position [0, 239]
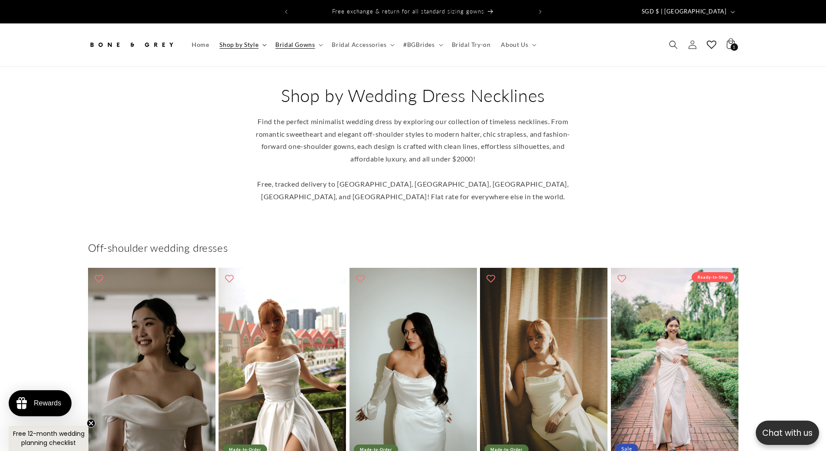
click at [247, 41] on span "Shop by Style" at bounding box center [238, 45] width 39 height 8
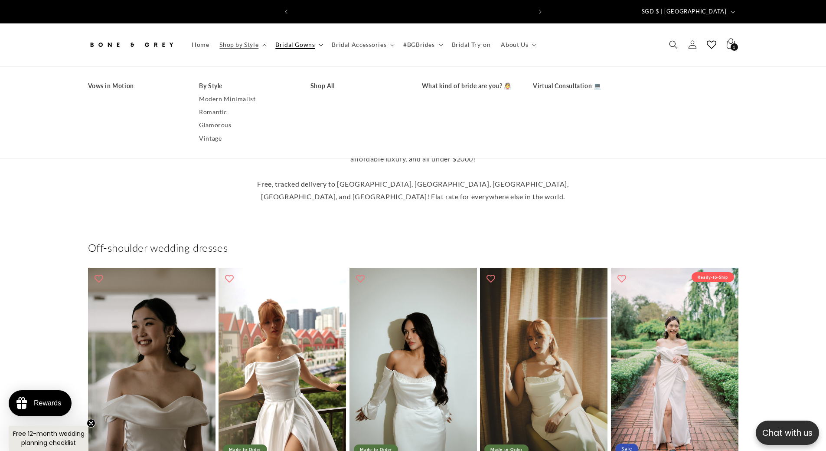
scroll to position [0, 477]
click at [279, 41] on span "Bridal Gowns" at bounding box center [294, 45] width 39 height 8
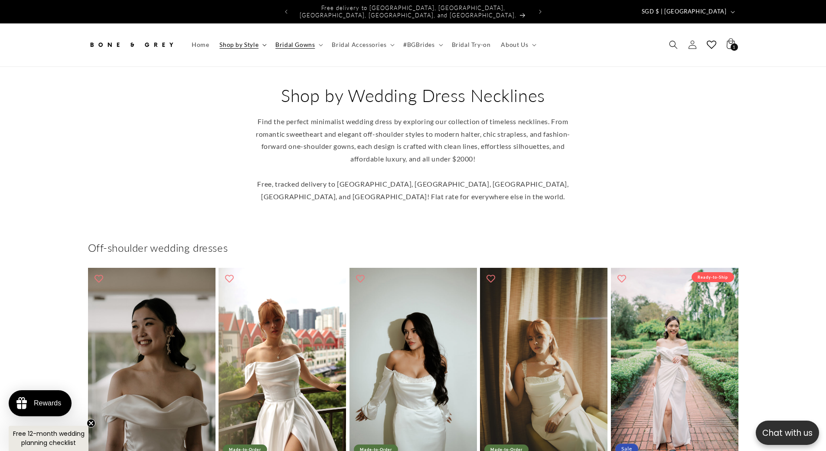
click at [243, 41] on span "Shop by Style" at bounding box center [238, 45] width 39 height 8
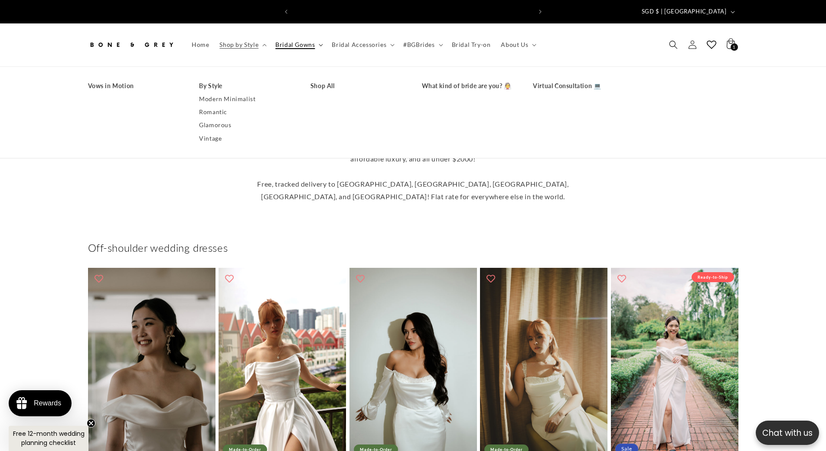
scroll to position [0, 239]
click at [294, 41] on span "Bridal Gowns" at bounding box center [294, 45] width 39 height 8
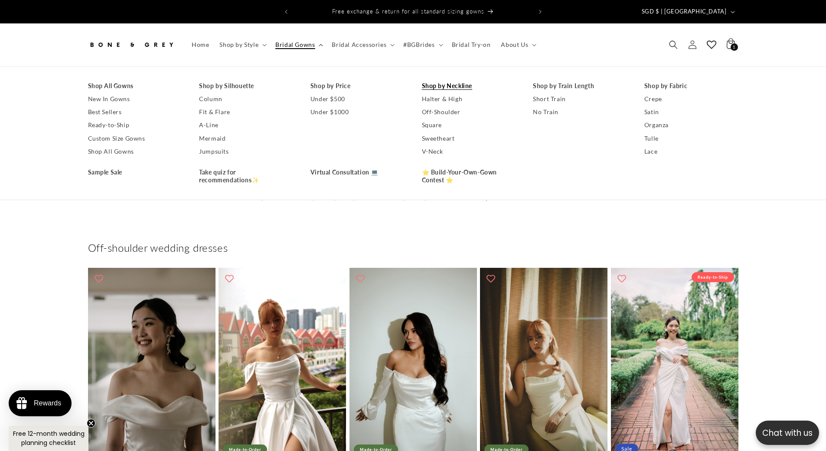
click at [294, 41] on span "Bridal Gowns" at bounding box center [294, 45] width 39 height 8
